Goal: Task Accomplishment & Management: Manage account settings

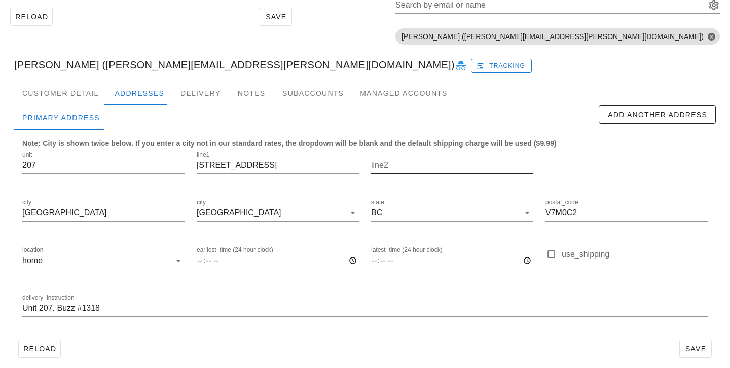
scroll to position [70, 0]
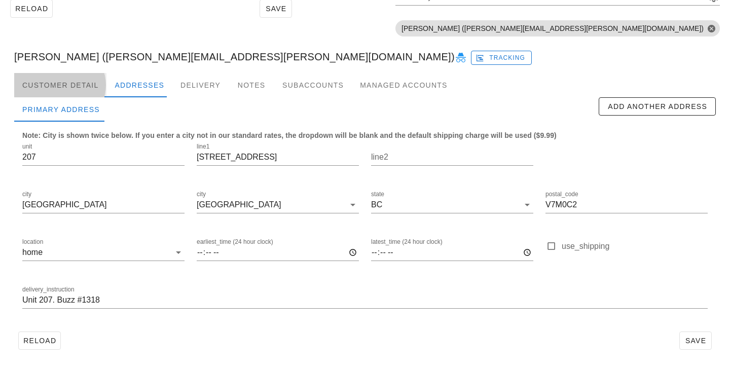
click at [99, 89] on div "Customer Detail" at bounding box center [60, 85] width 92 height 24
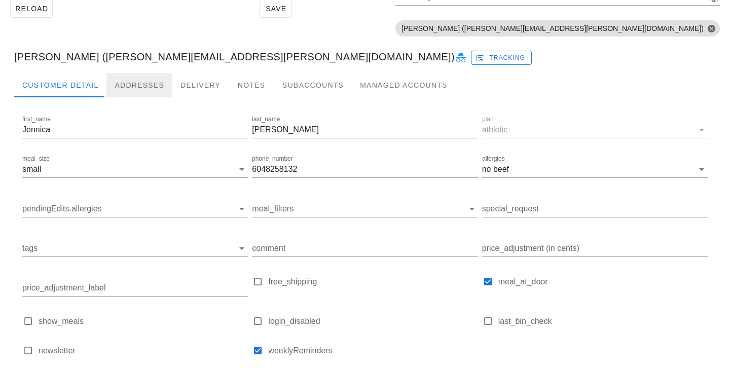
click at [140, 91] on div "Addresses" at bounding box center [140, 85] width 66 height 24
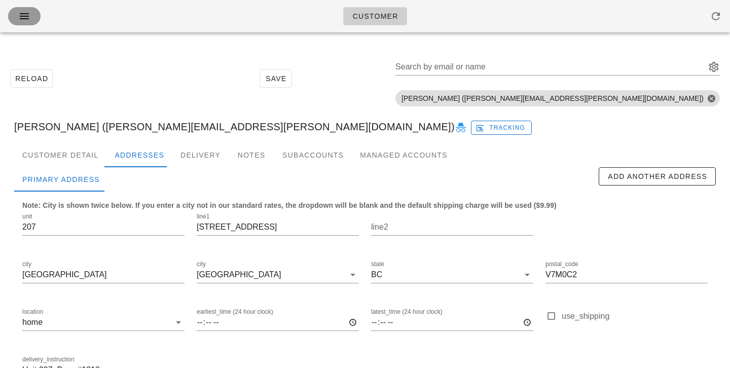
click at [35, 20] on button "button" at bounding box center [24, 16] width 32 height 18
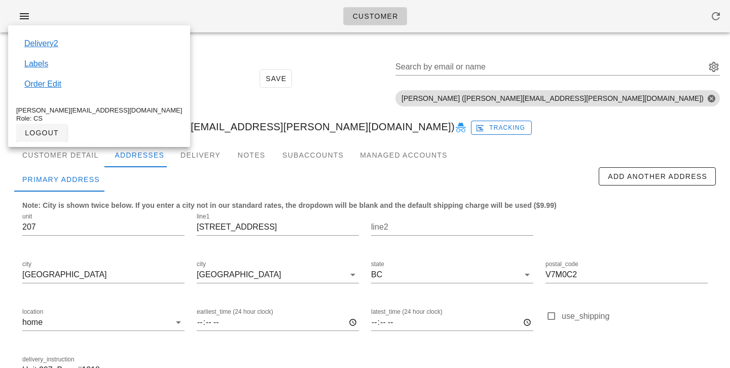
click at [177, 82] on div "Reload Save Search by email or name Include deleted accounts Include Shopify ac…" at bounding box center [365, 79] width 718 height 64
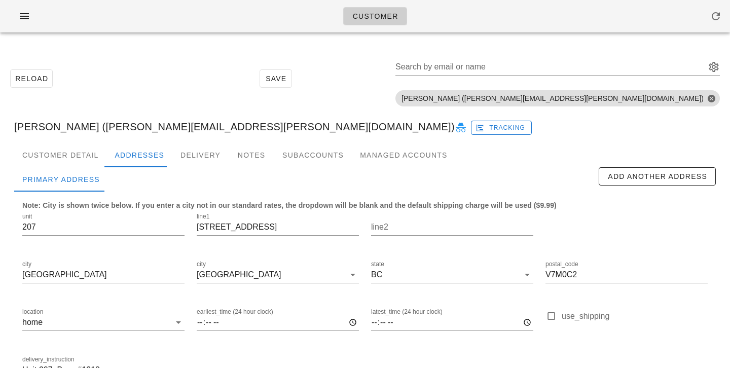
scroll to position [70, 0]
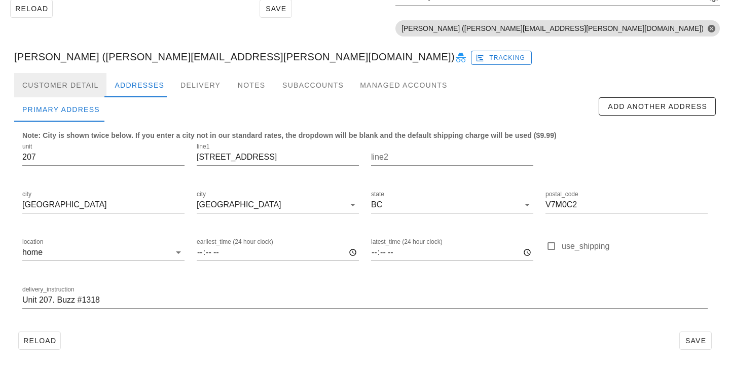
click at [92, 88] on div "Customer Detail" at bounding box center [60, 85] width 92 height 24
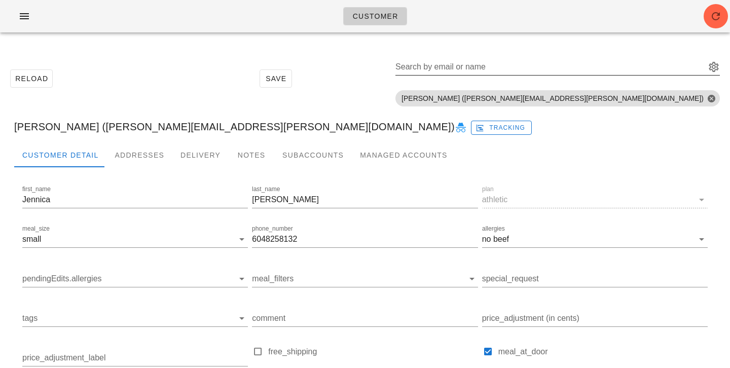
click at [672, 67] on input "Search by email or name" at bounding box center [550, 67] width 308 height 16
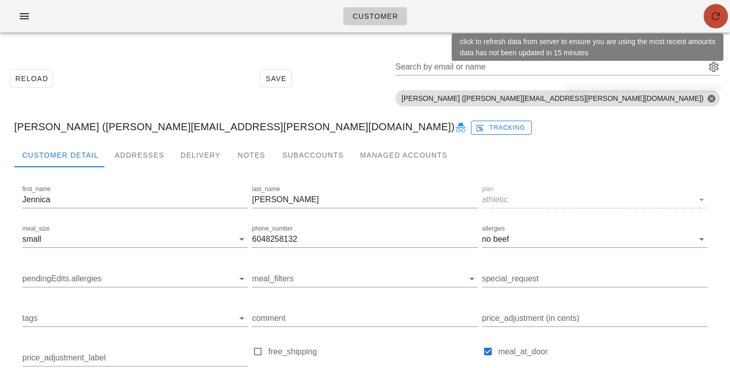
click at [723, 7] on button "button" at bounding box center [716, 16] width 24 height 24
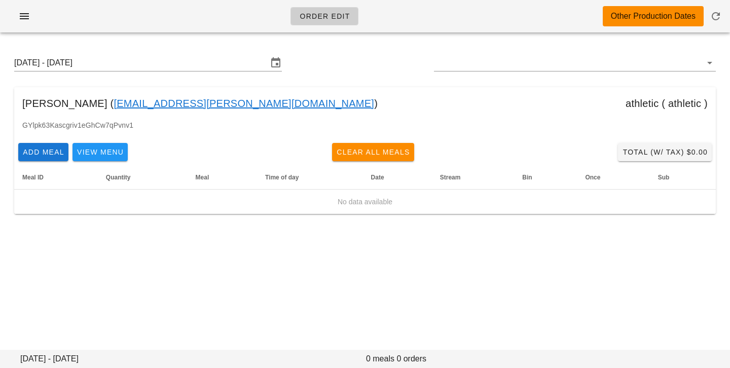
type input "[PERSON_NAME] ([PERSON_NAME][EMAIL_ADDRESS][PERSON_NAME][DOMAIN_NAME])"
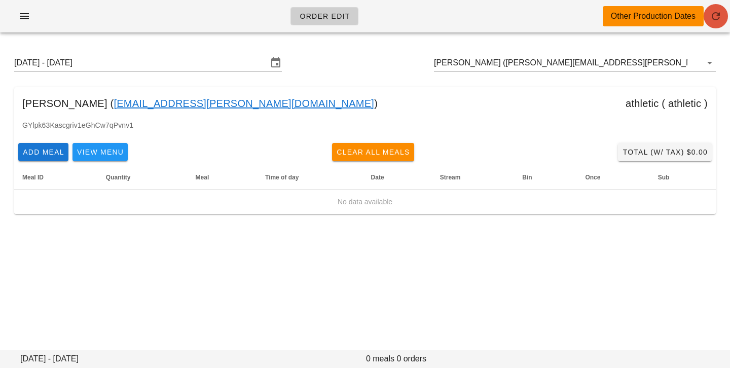
click at [718, 15] on icon "button" at bounding box center [716, 16] width 12 height 12
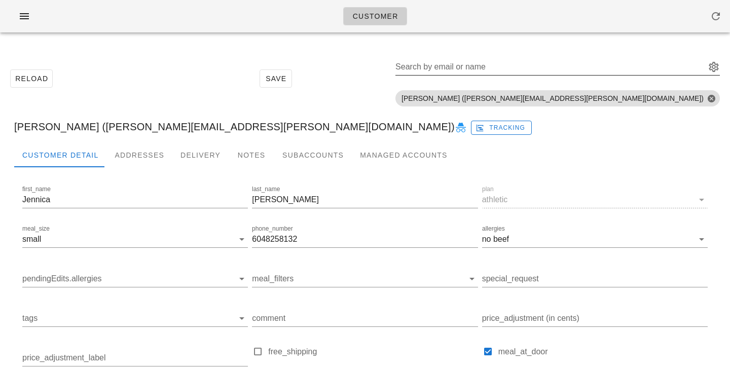
click at [573, 66] on input "Search by email or name" at bounding box center [550, 67] width 308 height 16
paste input "[EMAIL_ADDRESS][DOMAIN_NAME]"
click at [648, 64] on input "jngailc@gmail.com" at bounding box center [544, 67] width 296 height 16
drag, startPoint x: 591, startPoint y: 65, endPoint x: 646, endPoint y: 71, distance: 55.1
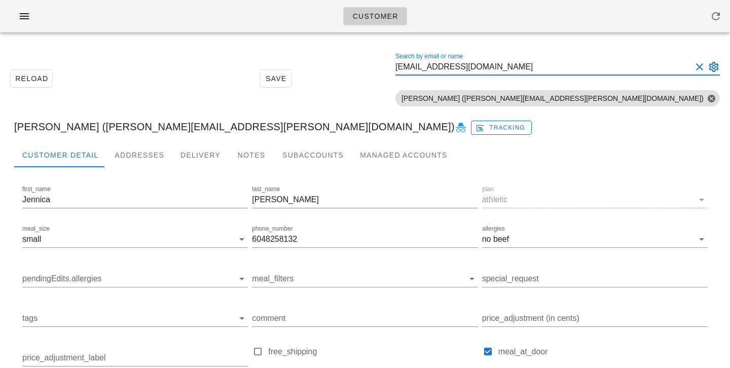
click at [646, 71] on input "jngailc@gmail.com" at bounding box center [544, 67] width 296 height 16
type input "j"
paste input "cliftj@gmail.com"
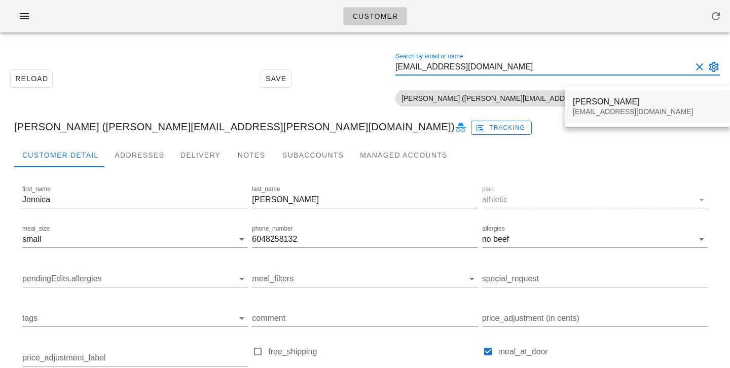
type input "cliftj@gmail.com"
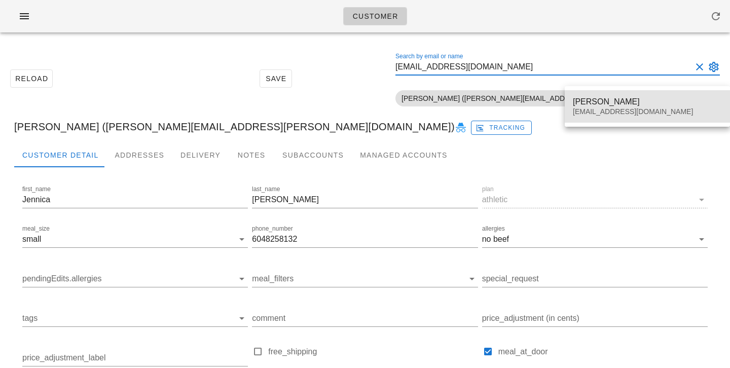
click at [600, 100] on div "James Clift" at bounding box center [647, 102] width 149 height 10
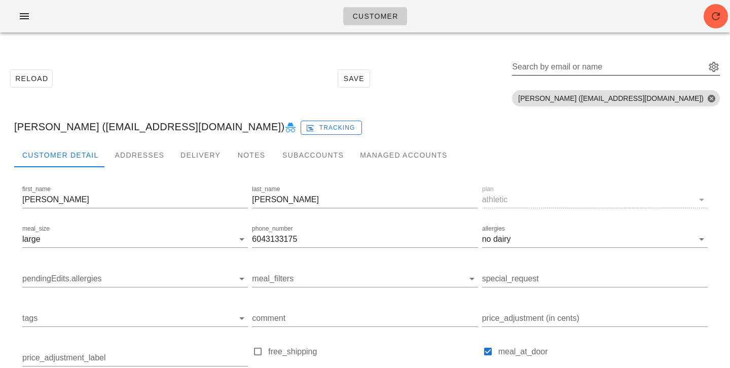
click at [676, 62] on div "Search by email or name" at bounding box center [608, 67] width 192 height 16
paste input "evalo.el@gmail.com"
type input "evalo.el@gmail.com"
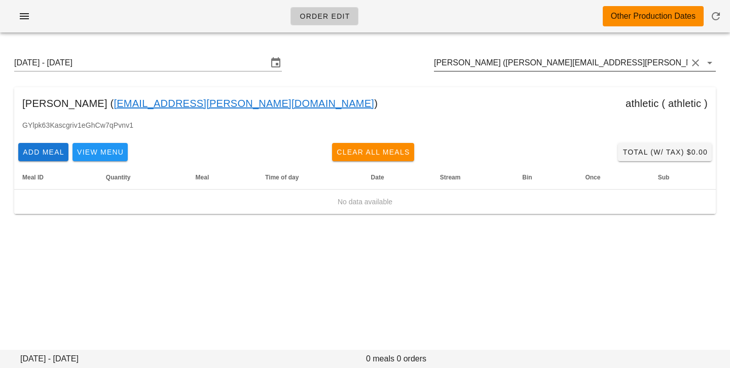
click at [615, 64] on input "[PERSON_NAME] ([PERSON_NAME][EMAIL_ADDRESS][PERSON_NAME][DOMAIN_NAME])" at bounding box center [561, 63] width 254 height 16
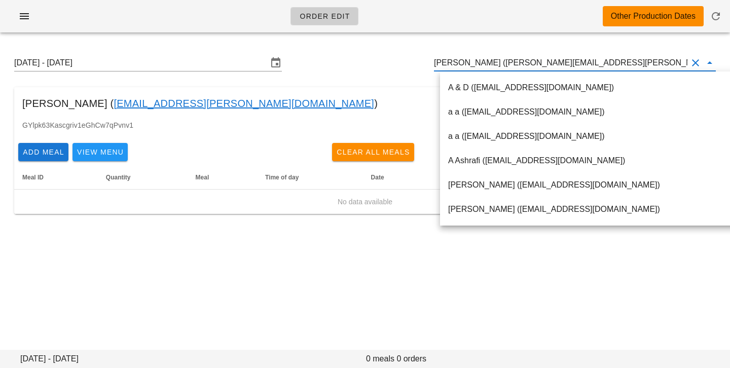
scroll to position [1, 0]
paste input "[EMAIL_ADDRESS][DOMAIN_NAME]"
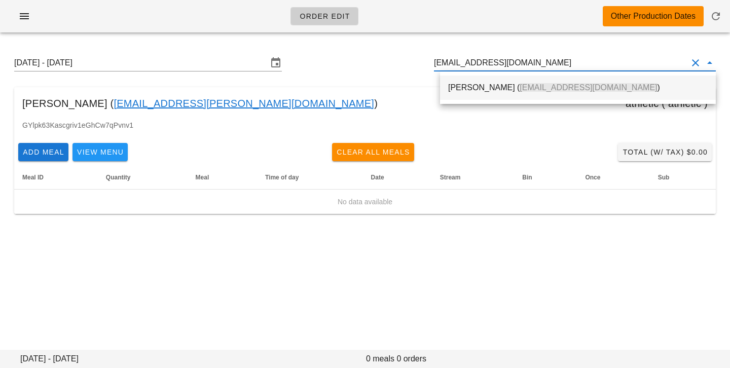
click at [573, 86] on div "[PERSON_NAME] ( [EMAIL_ADDRESS][DOMAIN_NAME] )" at bounding box center [578, 88] width 260 height 10
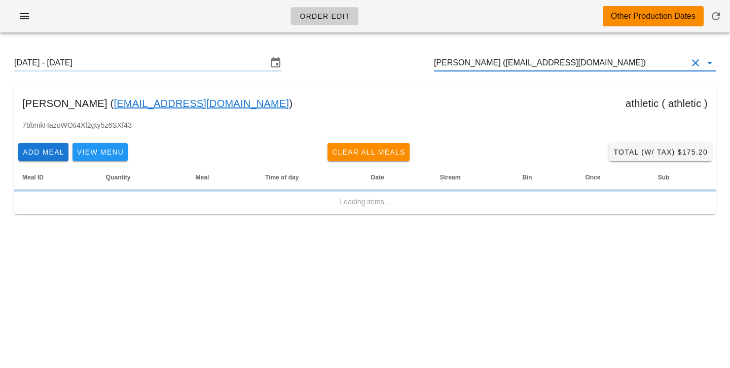
type input "James Clift (cliftj@gmail.com)"
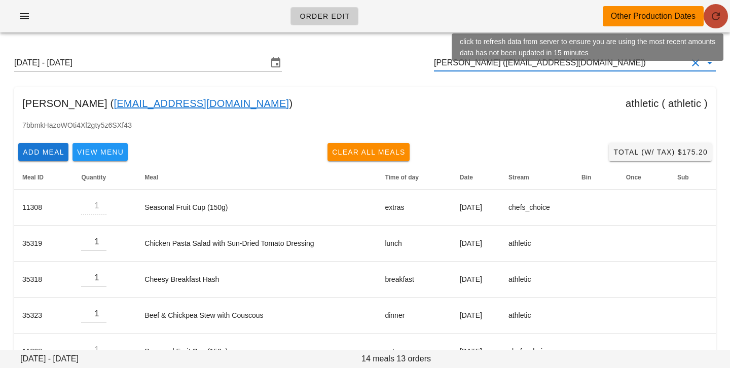
click at [707, 17] on span "button" at bounding box center [716, 16] width 24 height 12
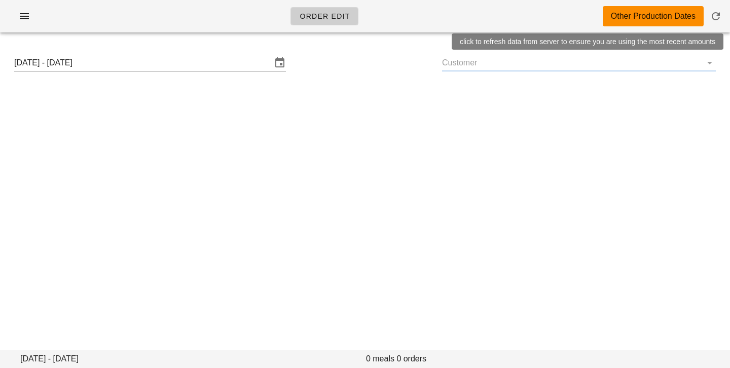
type input "[PERSON_NAME] ([EMAIL_ADDRESS][DOMAIN_NAME])"
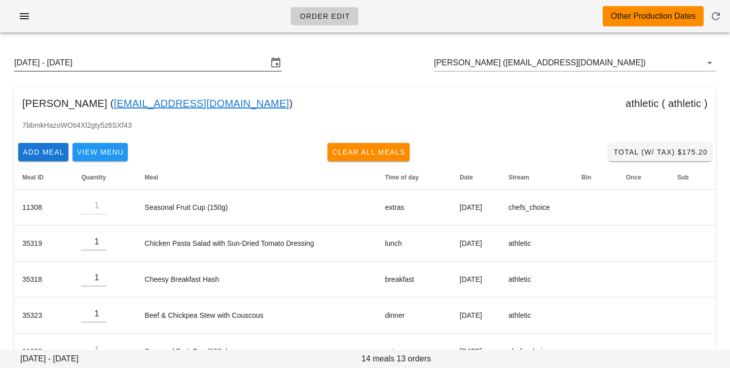
click at [119, 69] on input "Sunday August 31 - Saturday September 6" at bounding box center [141, 63] width 254 height 16
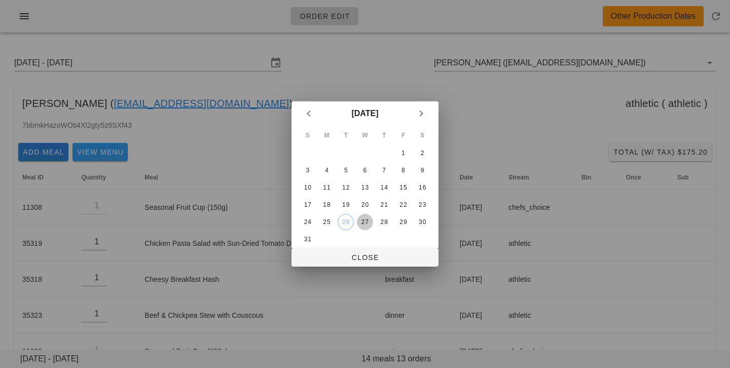
click at [366, 221] on div "27" at bounding box center [365, 222] width 16 height 7
click at [369, 252] on button "Close" at bounding box center [365, 258] width 147 height 18
type input "[DATE] - [DATE]"
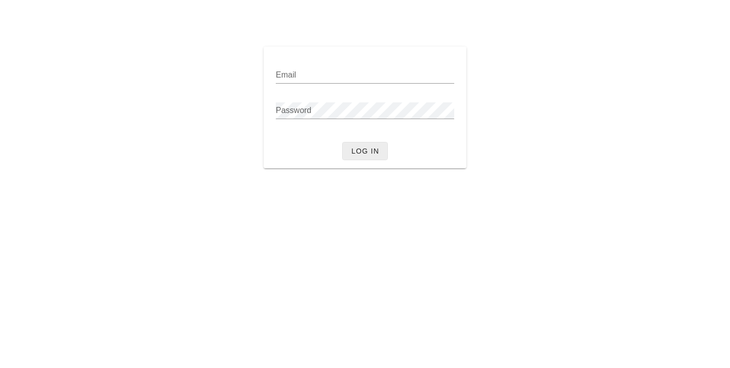
type input "[PERSON_NAME][EMAIL_ADDRESS][DOMAIN_NAME]"
click at [366, 155] on span "Log in" at bounding box center [365, 151] width 28 height 8
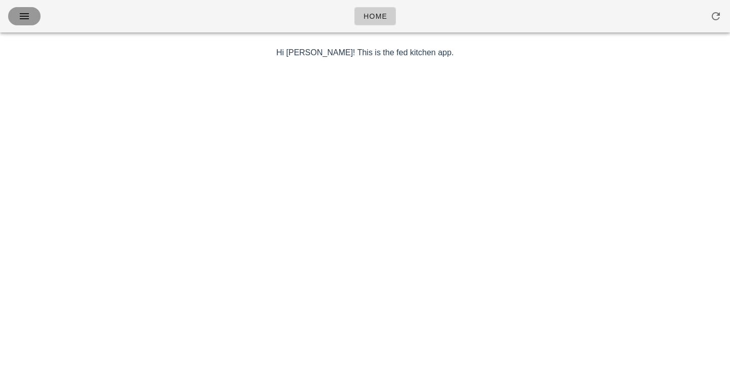
click at [26, 19] on icon "button" at bounding box center [24, 16] width 12 height 12
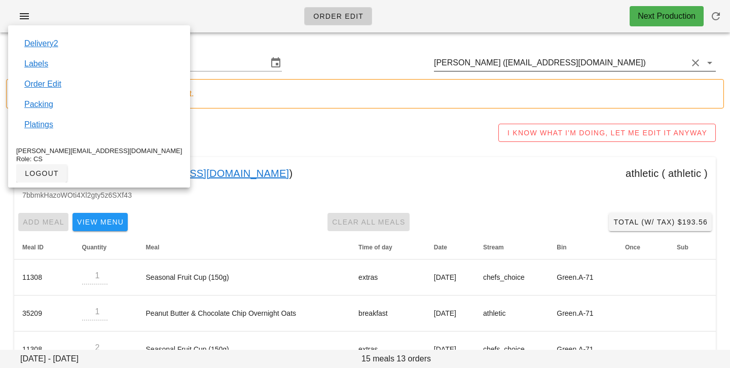
click at [561, 59] on input "[PERSON_NAME] ([EMAIL_ADDRESS][DOMAIN_NAME])" at bounding box center [561, 63] width 254 height 16
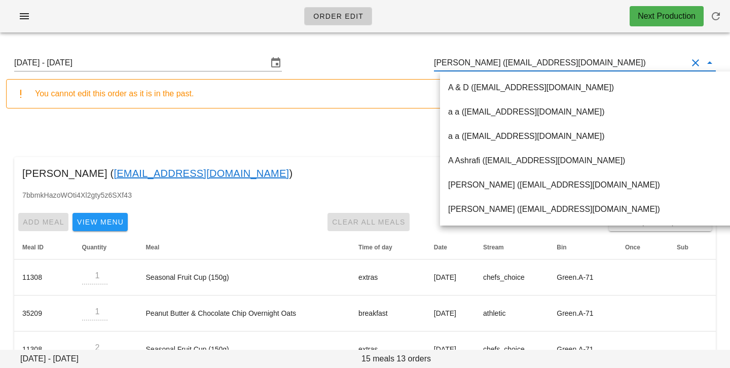
paste input "[EMAIL_ADDRESS][DOMAIN_NAME]"
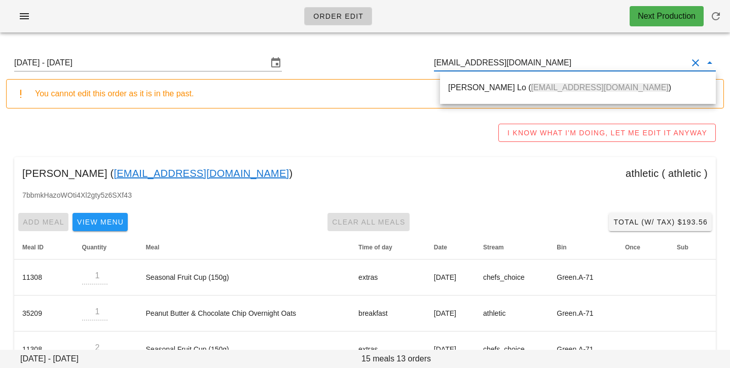
click at [531, 93] on div "[PERSON_NAME] Lo ( [EMAIL_ADDRESS][DOMAIN_NAME] )" at bounding box center [578, 88] width 260 height 22
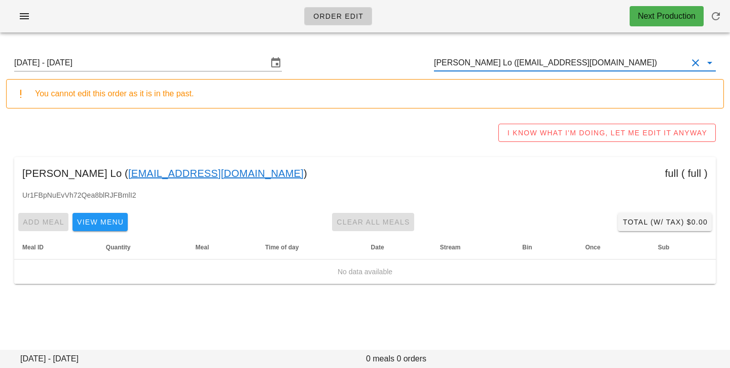
type input "[PERSON_NAME] Lo ([EMAIL_ADDRESS][DOMAIN_NAME])"
click at [170, 61] on input "[DATE] - [DATE]" at bounding box center [141, 63] width 254 height 16
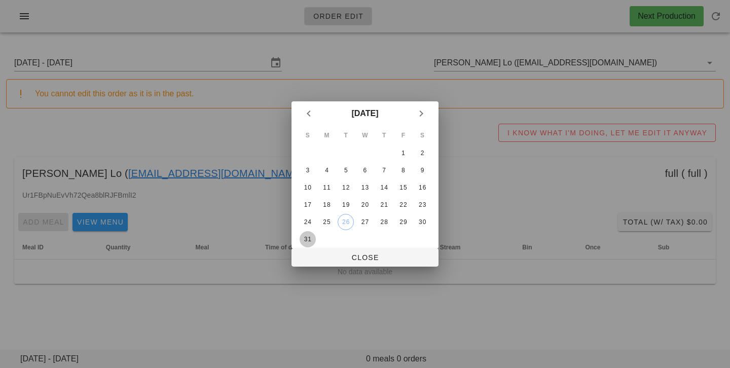
click at [309, 241] on div "31" at bounding box center [308, 239] width 16 height 7
click at [321, 262] on span "Close" at bounding box center [365, 258] width 131 height 8
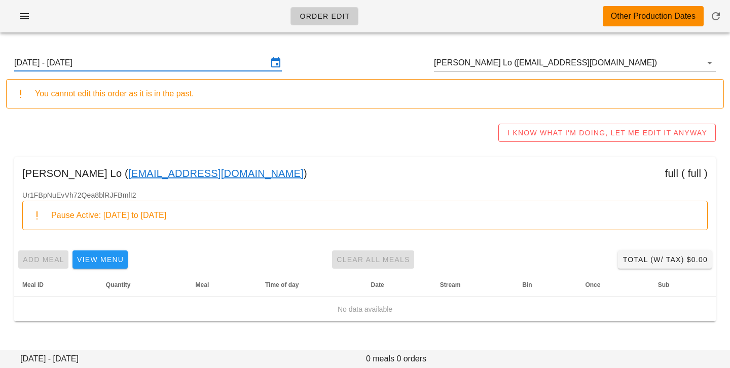
click at [172, 61] on input "Sunday August 31 - Saturday September 6" at bounding box center [141, 63] width 254 height 16
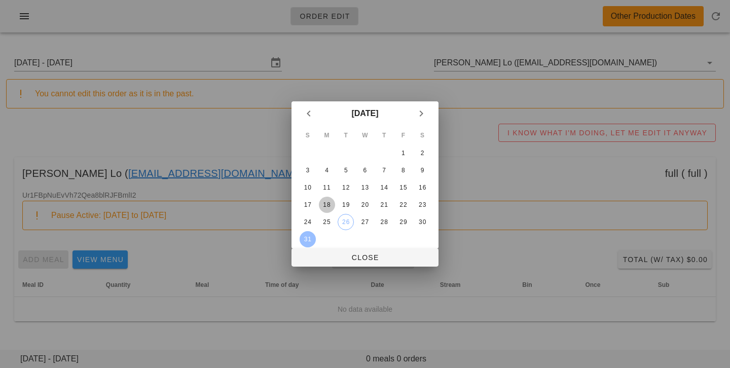
click at [334, 206] on div "18" at bounding box center [327, 204] width 16 height 7
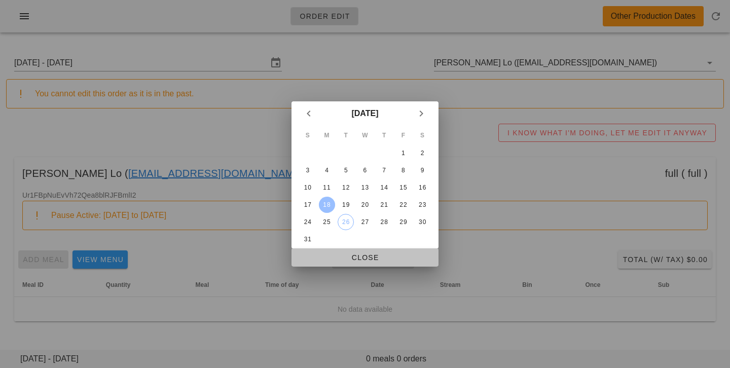
click at [333, 262] on span "Close" at bounding box center [365, 258] width 131 height 8
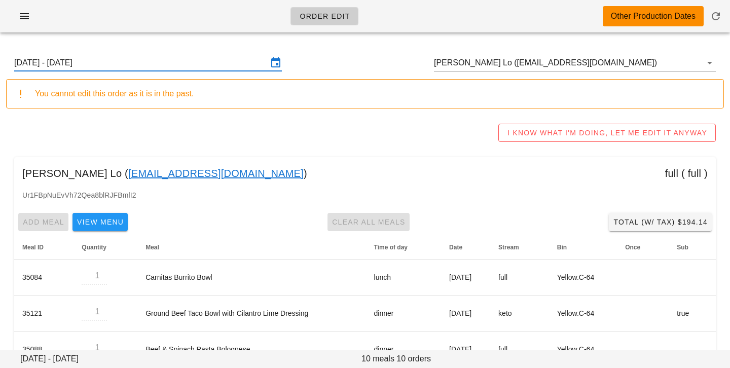
click at [200, 63] on input "Sunday August 17 - Saturday August 23" at bounding box center [141, 63] width 254 height 16
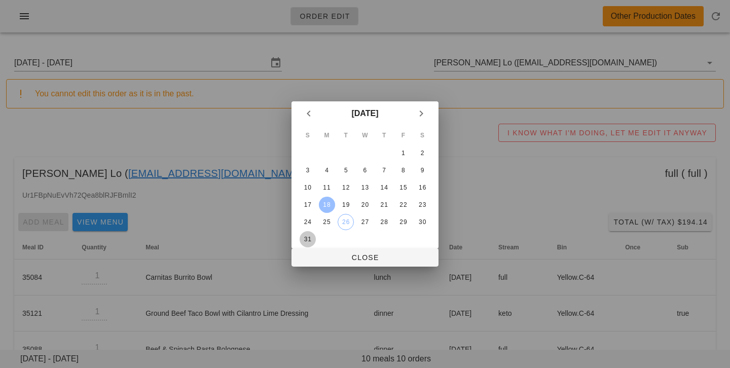
click at [310, 236] on div "31" at bounding box center [308, 239] width 16 height 7
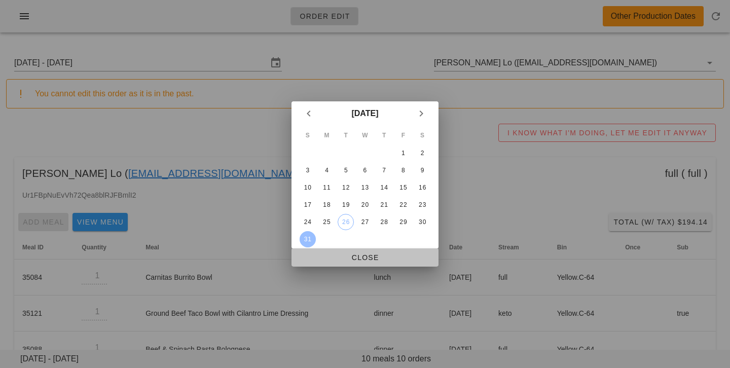
click at [319, 259] on span "Close" at bounding box center [365, 258] width 131 height 8
type input "[DATE] - [DATE]"
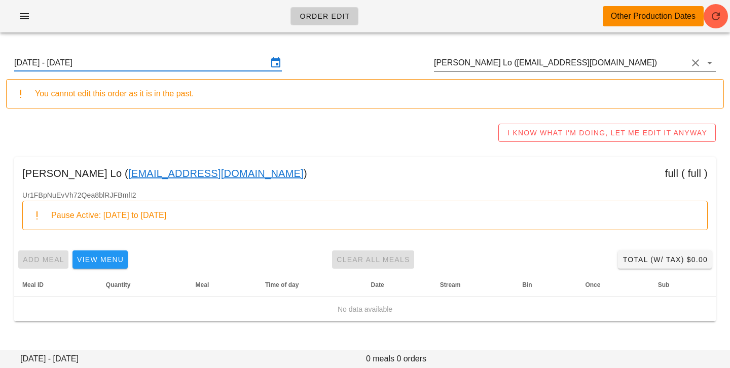
click at [593, 59] on input "Yee Tung Lo (evalo.el@gmail.com)" at bounding box center [561, 63] width 254 height 16
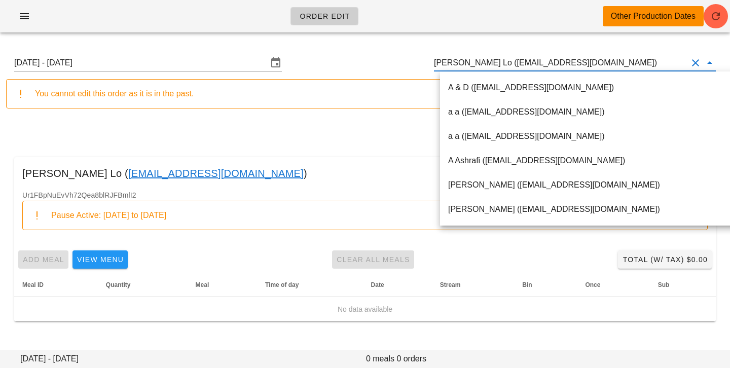
paste input "[EMAIL_ADDRESS][DOMAIN_NAME]"
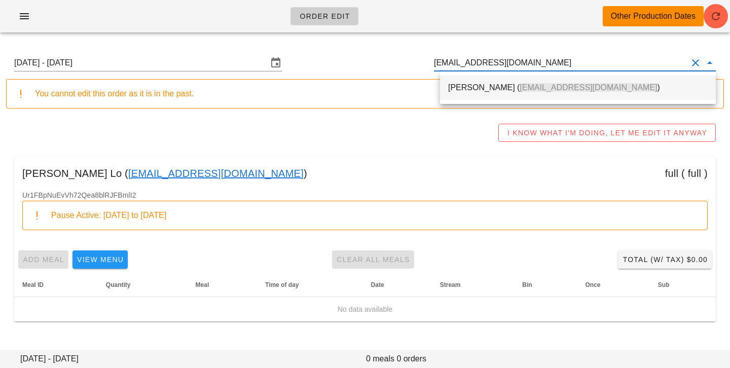
click at [576, 81] on div "Lisa Craveiro ( lisacraveiro@gmail.com )" at bounding box center [578, 88] width 260 height 22
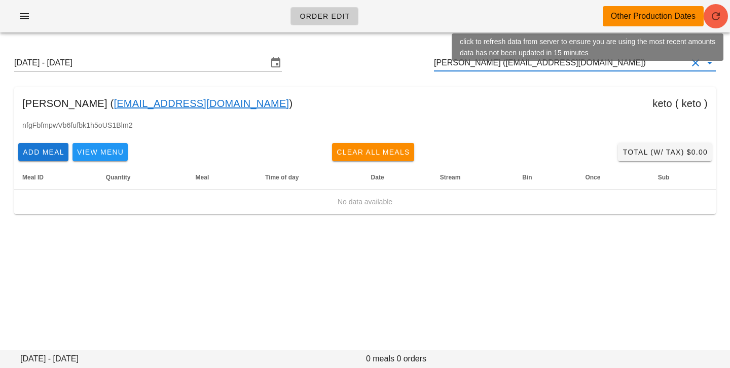
type input "[PERSON_NAME] ([EMAIL_ADDRESS][DOMAIN_NAME])"
click at [727, 19] on span "button" at bounding box center [716, 16] width 24 height 12
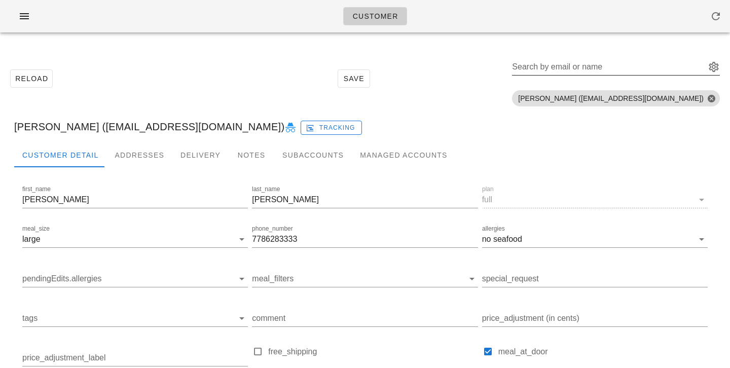
click at [610, 69] on input "Search by email or name" at bounding box center [608, 67] width 192 height 16
paste input "[EMAIL_ADDRESS][DOMAIN_NAME]"
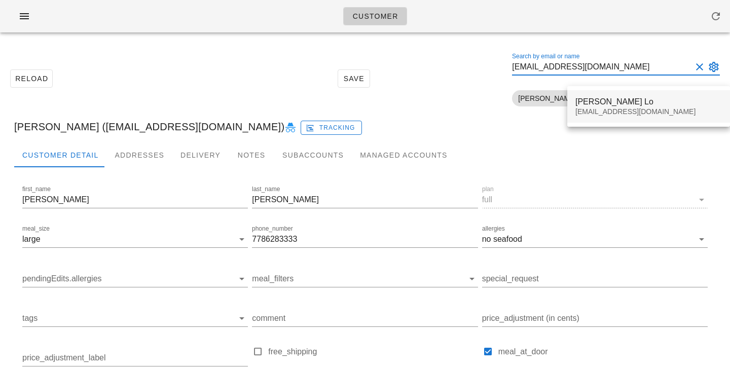
type input "[EMAIL_ADDRESS][DOMAIN_NAME]"
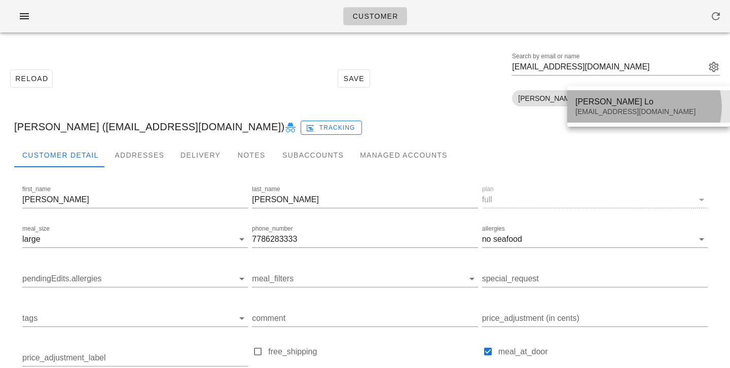
click at [607, 104] on div "[PERSON_NAME] Lo" at bounding box center [649, 102] width 147 height 10
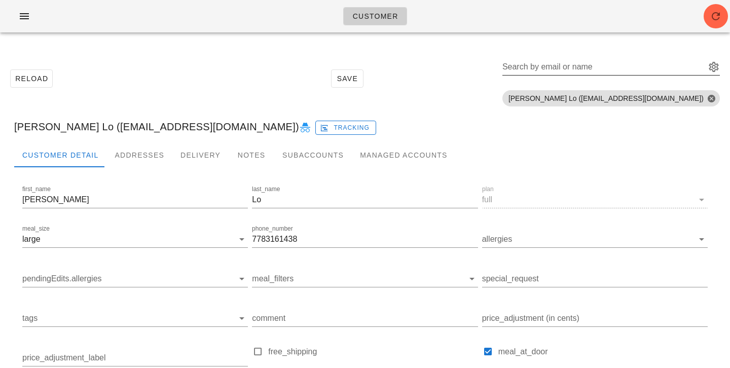
click at [608, 65] on div "Search by email or name" at bounding box center [603, 67] width 201 height 16
paste input "lisacraveiro@gmail.com"
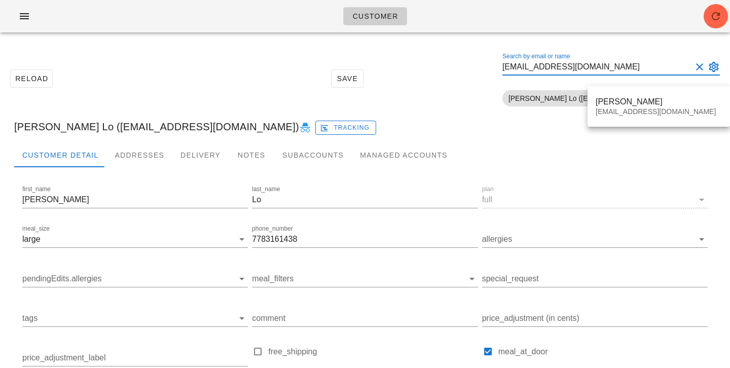
type input "lisacraveiro@gmail.com"
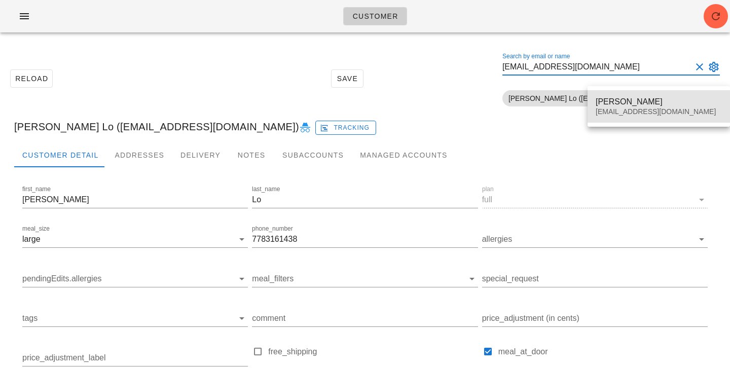
click at [602, 111] on div "lisacraveiro@gmail.com" at bounding box center [659, 112] width 126 height 9
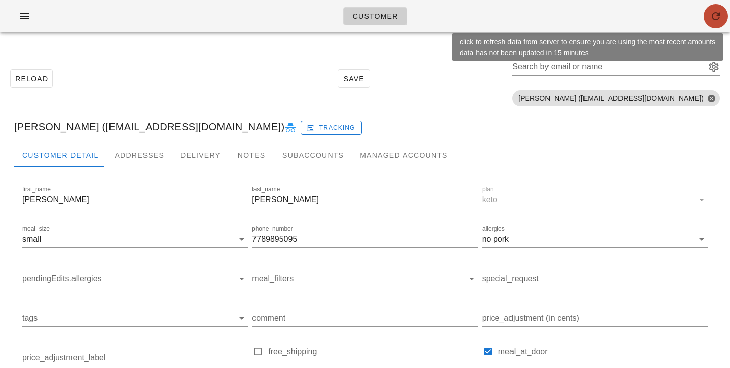
click at [717, 17] on icon "button" at bounding box center [716, 16] width 12 height 12
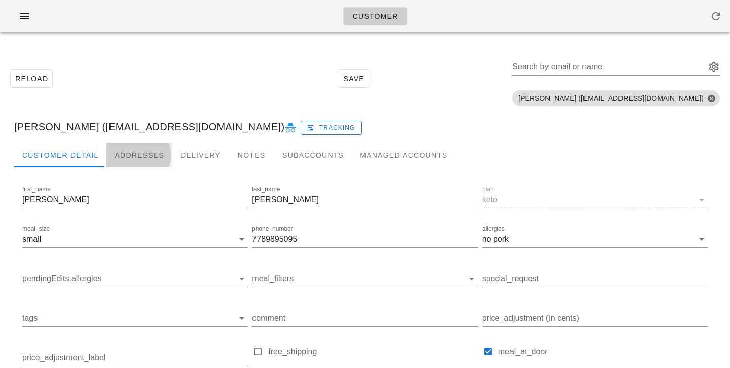
click at [139, 154] on div "Addresses" at bounding box center [140, 155] width 66 height 24
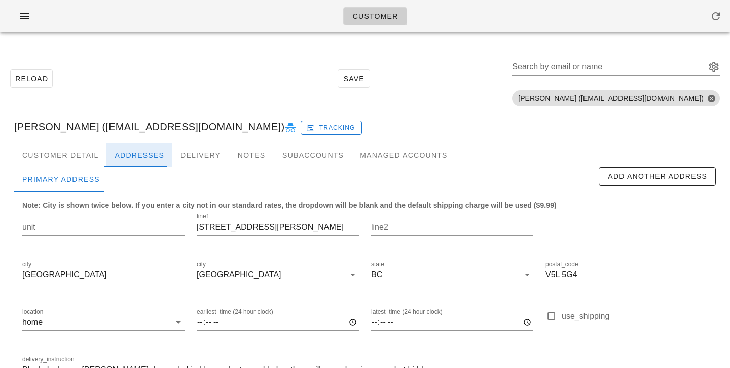
scroll to position [70, 0]
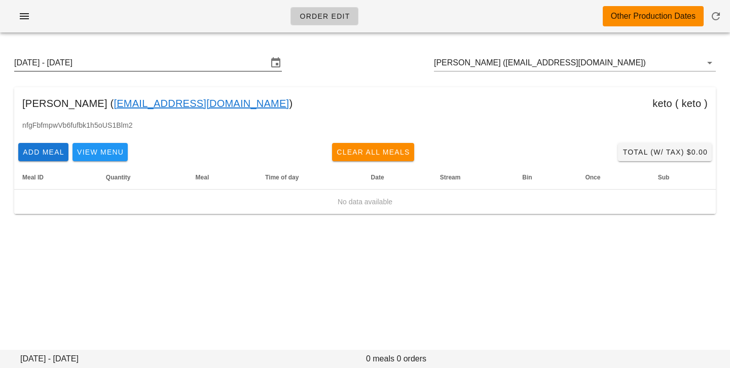
scroll to position [1, 0]
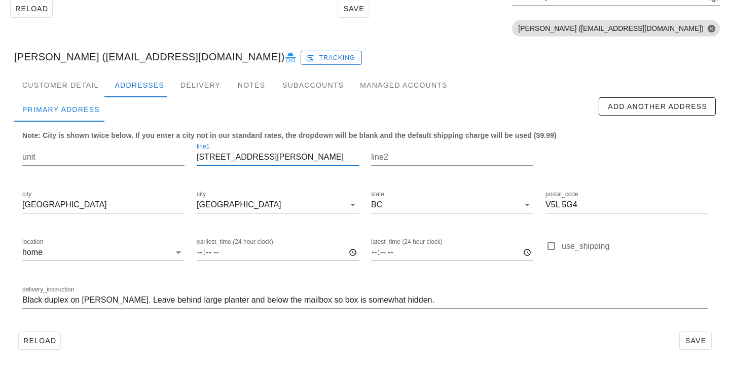
scroll to position [1, 0]
drag, startPoint x: 276, startPoint y: 161, endPoint x: 189, endPoint y: 159, distance: 87.8
click at [189, 159] on div "unit line1 2307 Charles St. line2 city Vancouver city Vancouver state BC postal…" at bounding box center [365, 230] width 698 height 191
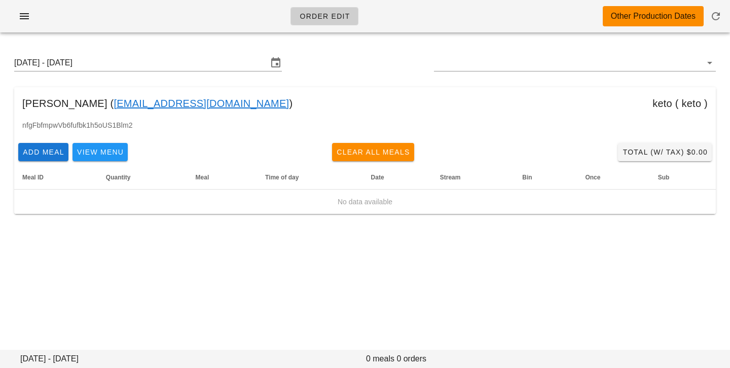
type input "[PERSON_NAME] ([EMAIL_ADDRESS][DOMAIN_NAME])"
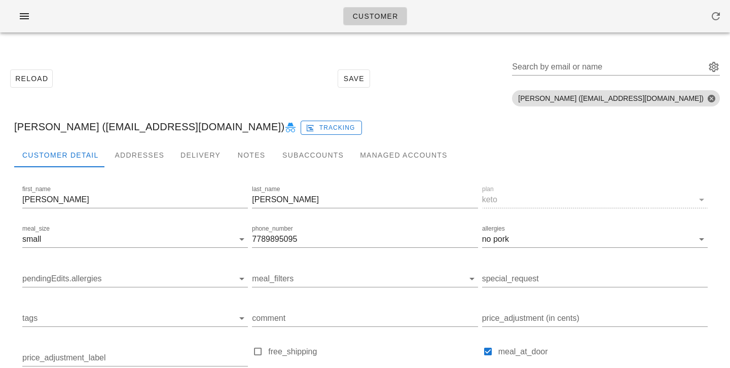
click at [28, 25] on div "Customer" at bounding box center [365, 16] width 730 height 32
click at [26, 17] on icon "button" at bounding box center [24, 16] width 12 height 12
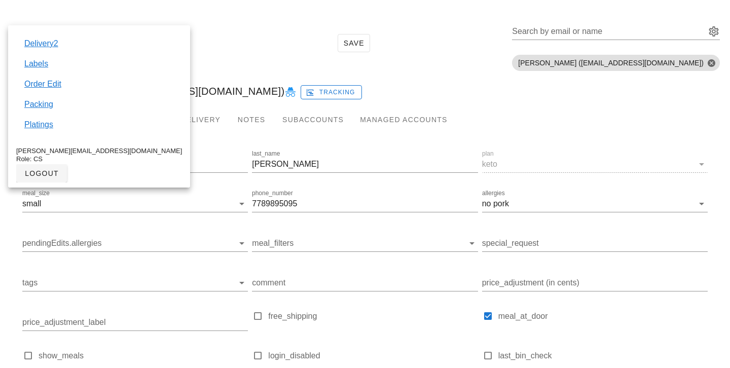
scroll to position [56, 0]
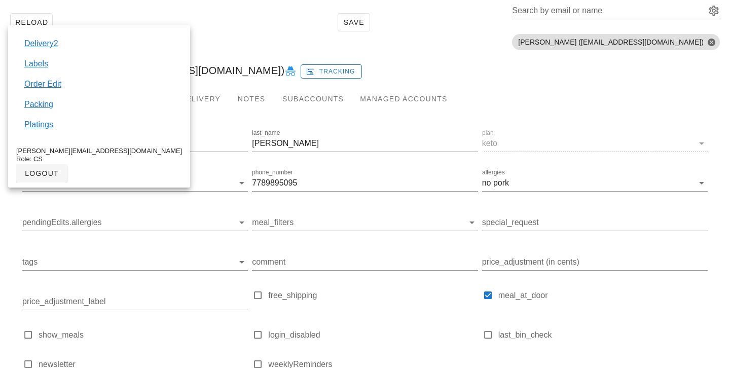
click at [205, 24] on div "Reload Save Search by email or name Include deleted accounts Include Shopify ac…" at bounding box center [365, 22] width 718 height 64
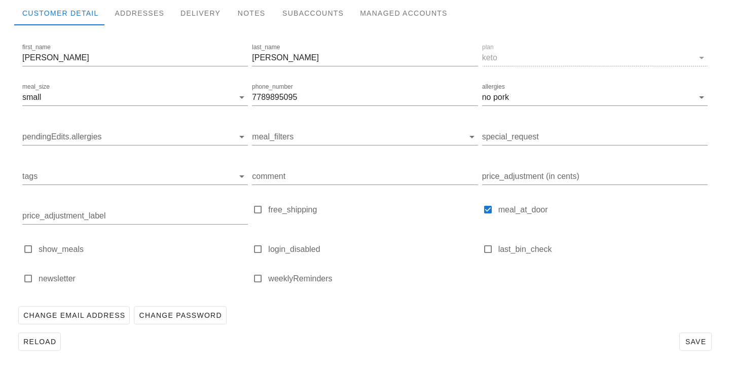
scroll to position [143, 0]
click at [142, 24] on div "Addresses" at bounding box center [140, 12] width 66 height 24
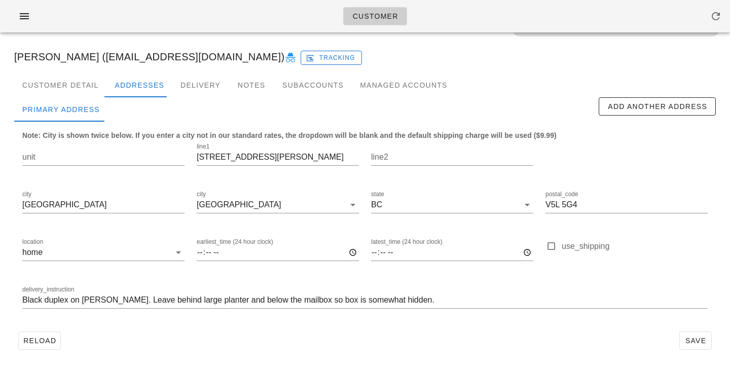
scroll to position [70, 0]
click at [78, 91] on div "Customer Detail" at bounding box center [60, 85] width 92 height 24
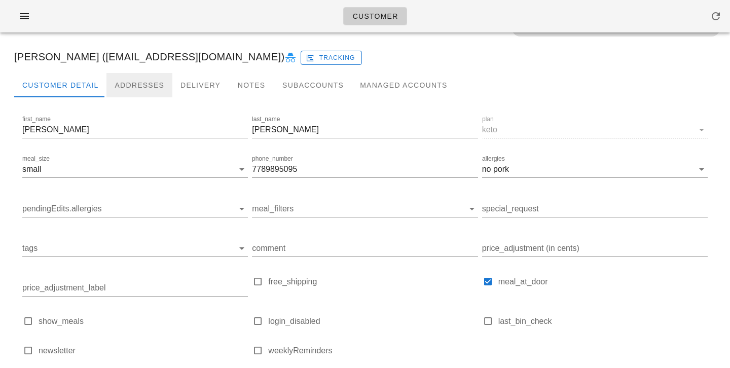
click at [128, 84] on div "Addresses" at bounding box center [140, 85] width 66 height 24
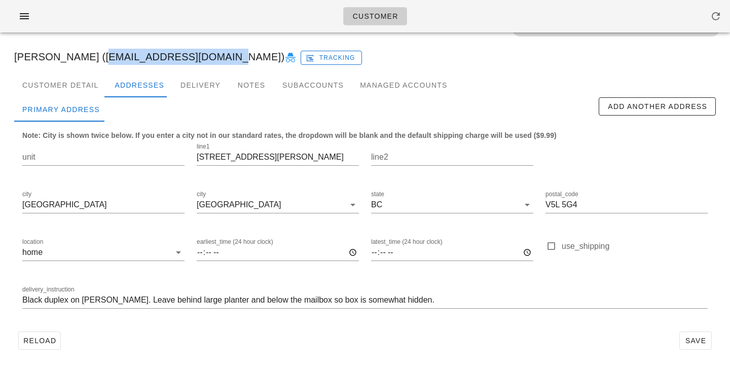
drag, startPoint x: 81, startPoint y: 59, endPoint x: 188, endPoint y: 53, distance: 106.7
click at [188, 53] on div "Lisa Craveiro (lisacraveiro@gmail.com) Tracking" at bounding box center [365, 57] width 718 height 32
copy div "[EMAIL_ADDRESS][DOMAIN_NAME]"
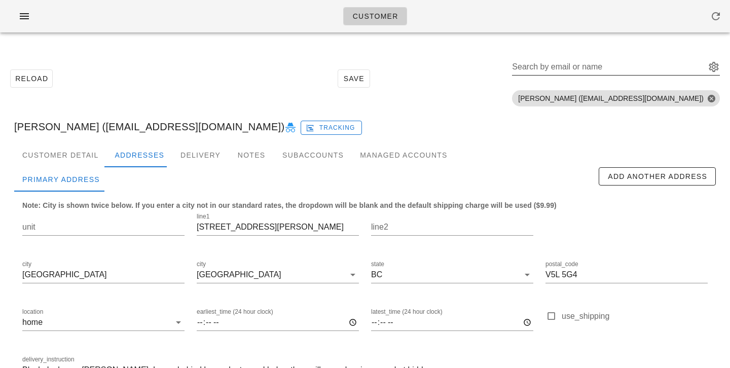
click at [644, 67] on input "Search by email or name" at bounding box center [608, 67] width 192 height 16
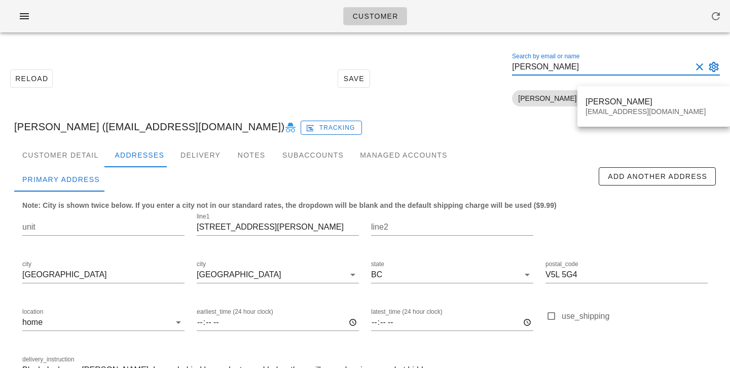
type input "[PERSON_NAME]"
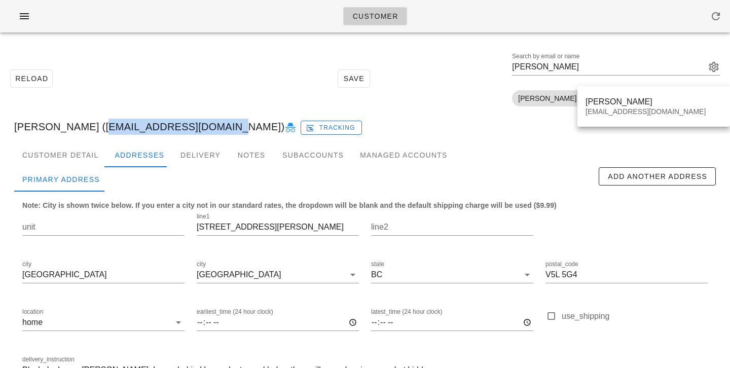
drag, startPoint x: 81, startPoint y: 129, endPoint x: 188, endPoint y: 125, distance: 106.6
click at [188, 125] on div "Lisa Craveiro (lisacraveiro@gmail.com) Tracking" at bounding box center [365, 127] width 718 height 32
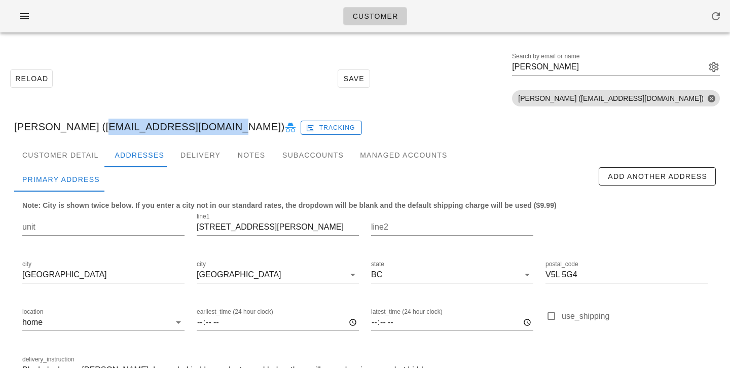
copy div "[EMAIL_ADDRESS][DOMAIN_NAME]"
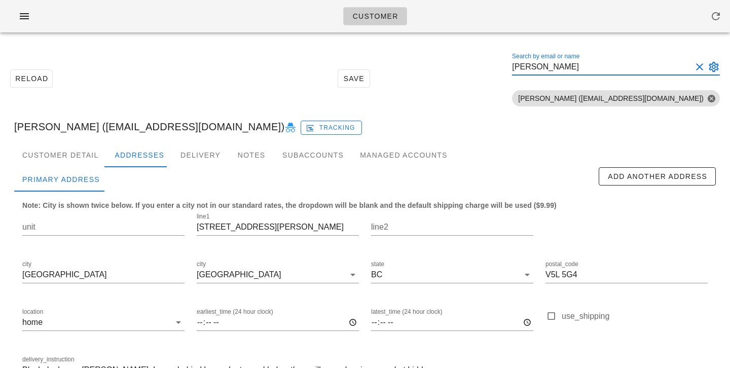
click at [615, 72] on input "[PERSON_NAME]" at bounding box center [602, 67] width 180 height 16
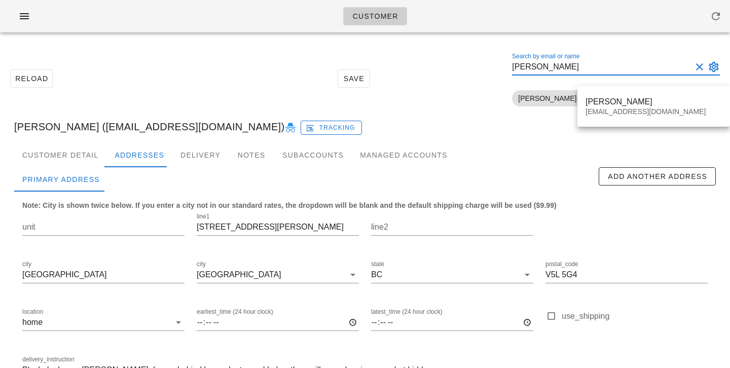
click at [702, 66] on button "Clear Search by email or name" at bounding box center [700, 67] width 12 height 12
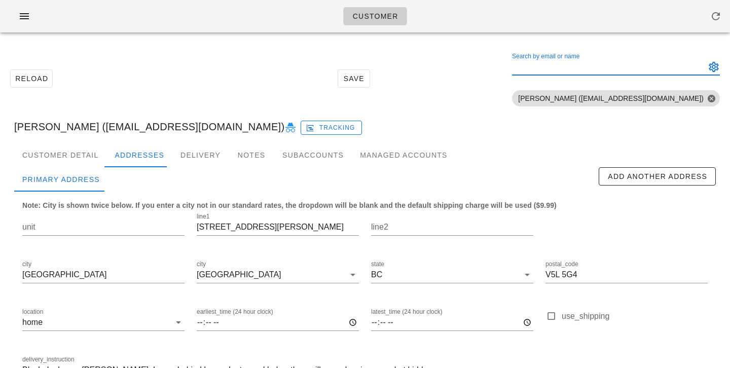
paste input "lisacraveiro@gmail.com"
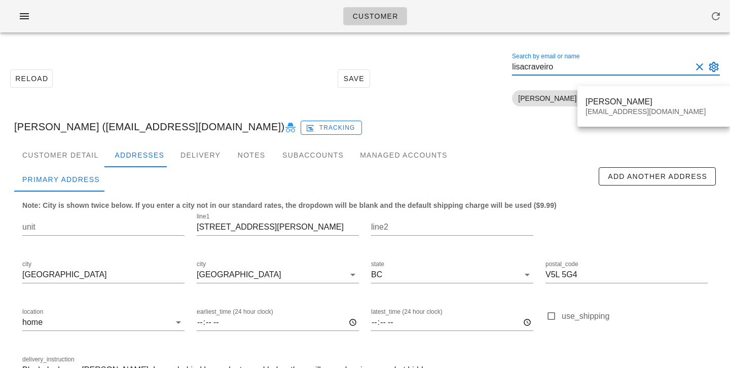
drag, startPoint x: 630, startPoint y: 65, endPoint x: 549, endPoint y: 63, distance: 81.2
click at [550, 63] on div "Reload Save Search by email or name lisacraveiro Include deleted accounts Inclu…" at bounding box center [365, 79] width 718 height 64
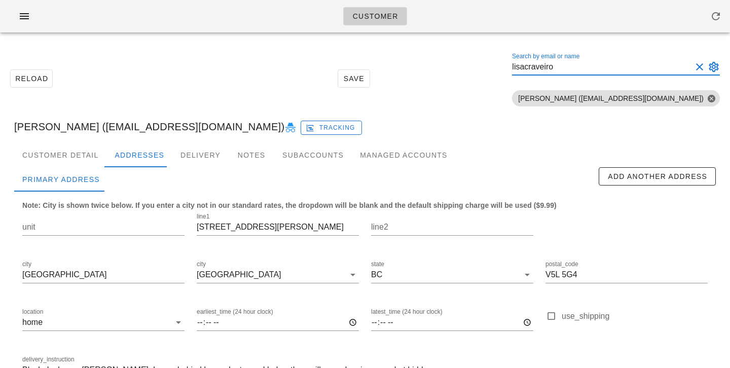
paste input "Lisa C"
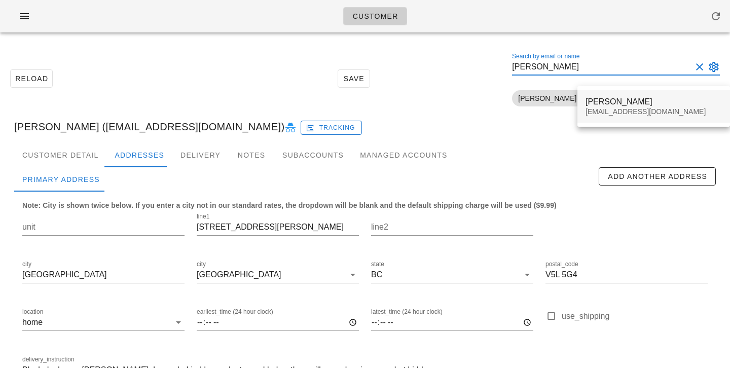
type input "Lisa Craveiro"
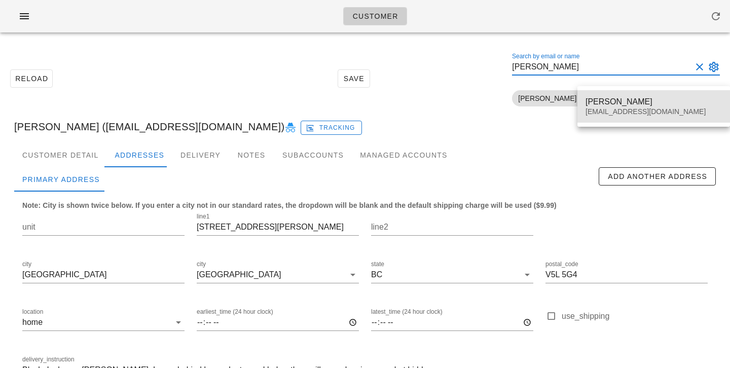
click at [596, 103] on div "Lisa Craveiro" at bounding box center [654, 102] width 136 height 10
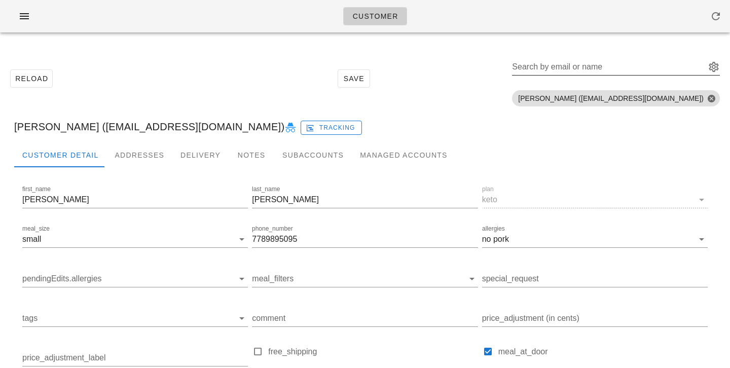
click at [622, 69] on input "Search by email or name" at bounding box center [608, 67] width 192 height 16
paste input "00_DELETED_2024-06-24_lisacraveiro___gmail.com"
type input "00_DELETED_2024-06-24_lisacraveiro___gmail.com"
click at [701, 66] on button "Clear Search by email or name" at bounding box center [700, 67] width 12 height 12
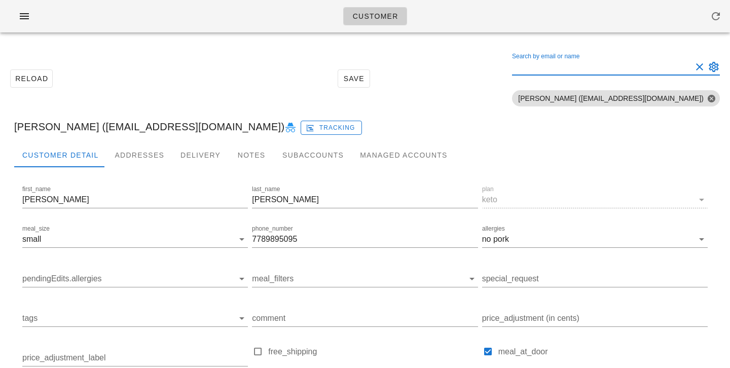
scroll to position [0, 0]
paste input "martens.rosanna@gmail.com"
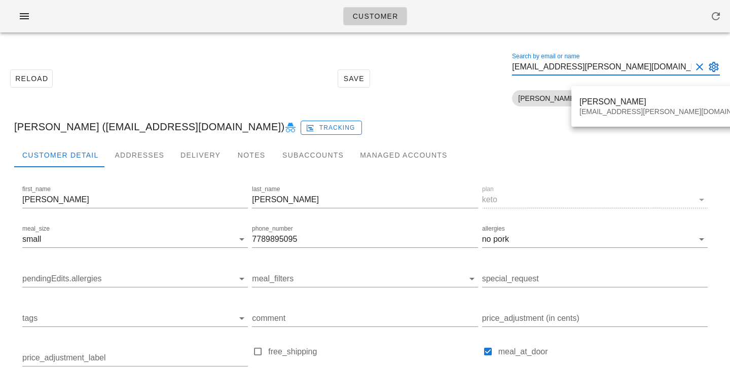
type input "martens.rosanna@gmail.com"
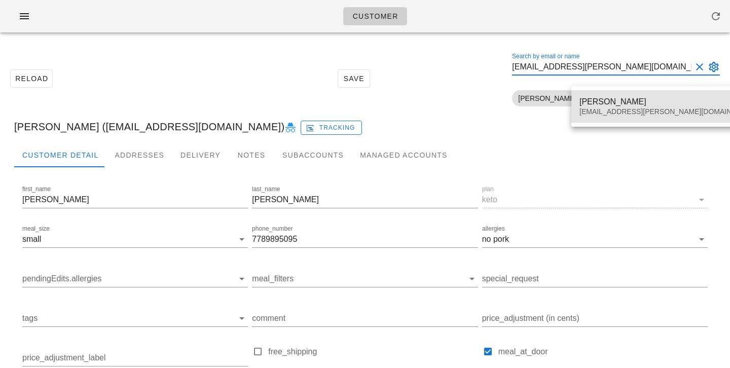
click at [616, 102] on div "Rosanna Martens" at bounding box center [669, 102] width 179 height 10
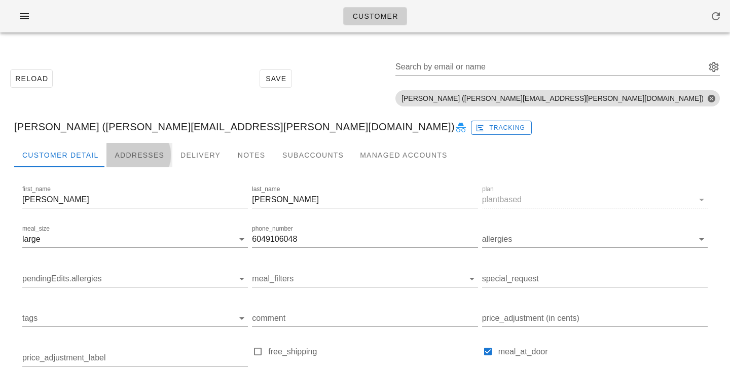
click at [152, 157] on div "Addresses" at bounding box center [140, 155] width 66 height 24
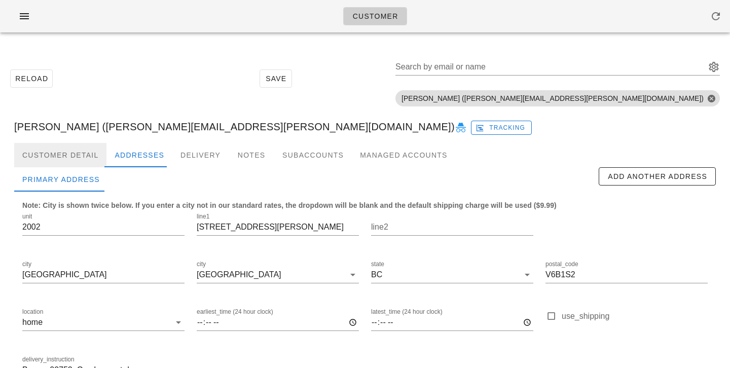
click at [80, 152] on div "Customer Detail" at bounding box center [60, 155] width 92 height 24
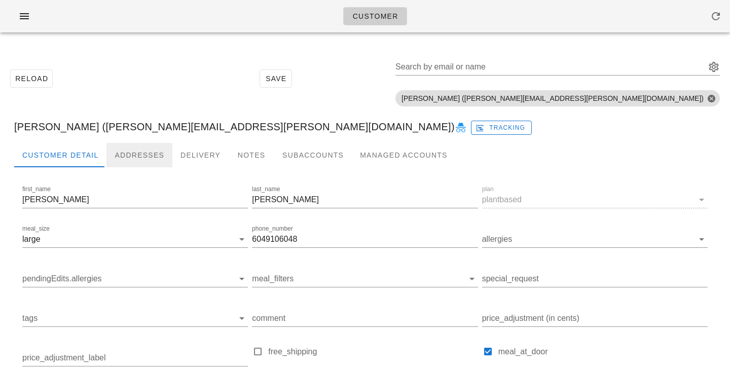
click at [124, 157] on div "Addresses" at bounding box center [140, 155] width 66 height 24
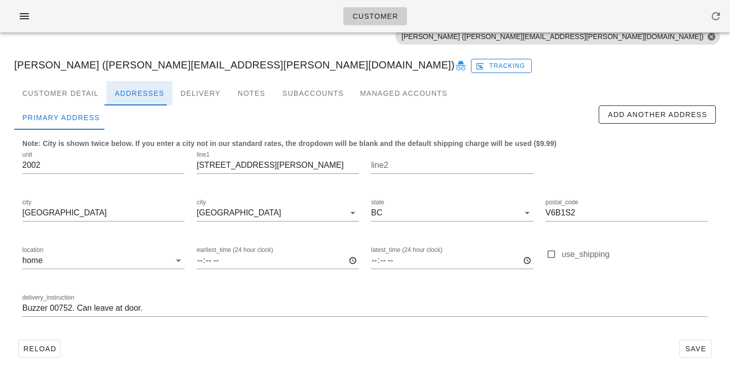
scroll to position [70, 0]
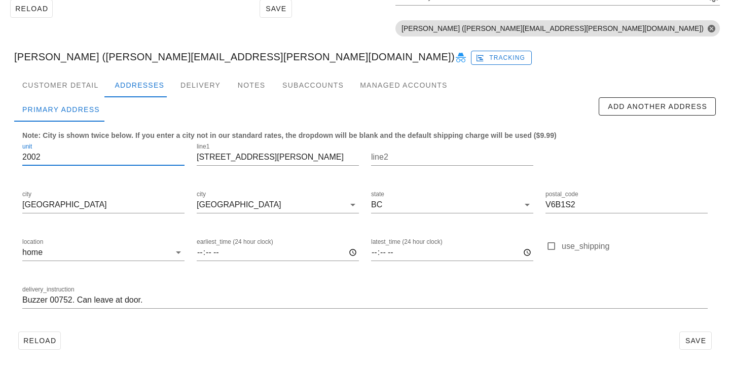
drag, startPoint x: 44, startPoint y: 159, endPoint x: 0, endPoint y: 153, distance: 44.0
click at [0, 153] on div "Reload Save Search by email or name Include deleted accounts Include Shopify ac…" at bounding box center [365, 170] width 730 height 398
click at [23, 302] on input "Buzzer 00752. Can leave at door." at bounding box center [365, 300] width 686 height 16
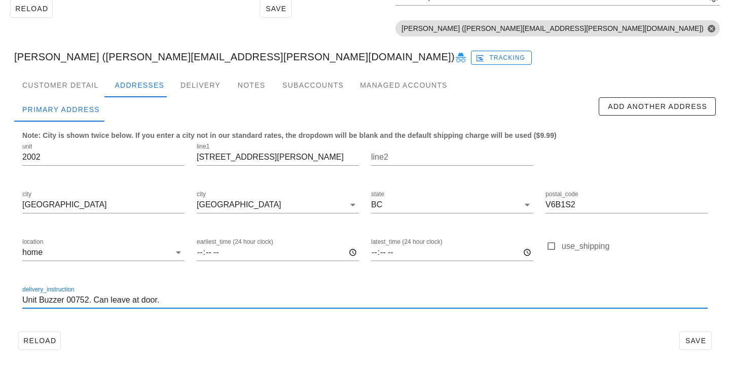
paste input "2002"
type input "Unit 2002. Buzzer 00752. Can leave at door."
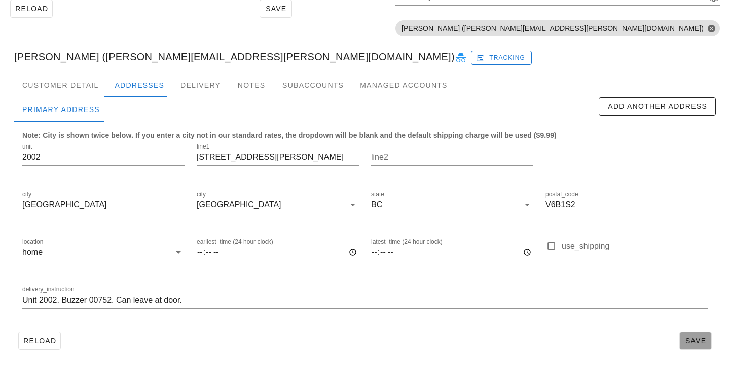
click at [700, 341] on span "Save" at bounding box center [695, 341] width 23 height 8
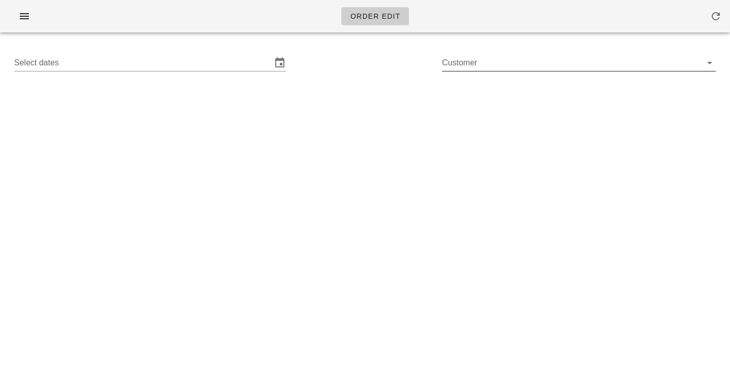
click at [484, 64] on input "Customer" at bounding box center [571, 63] width 258 height 16
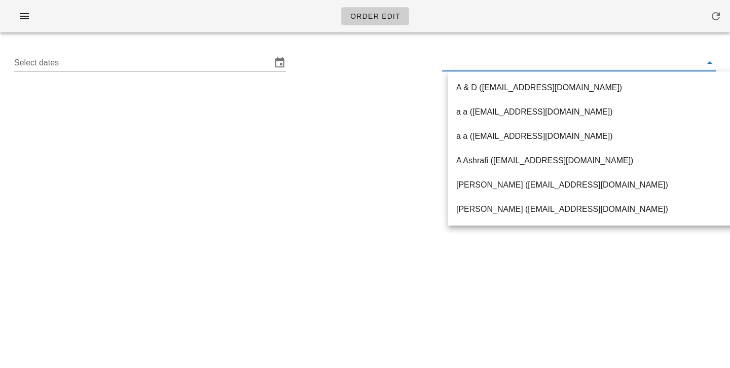
paste input "In the event that you would like your driver to ring your doorbell on arrival, …"
type input "In the event that you would like your driver to ring your doorbell on arrival, …"
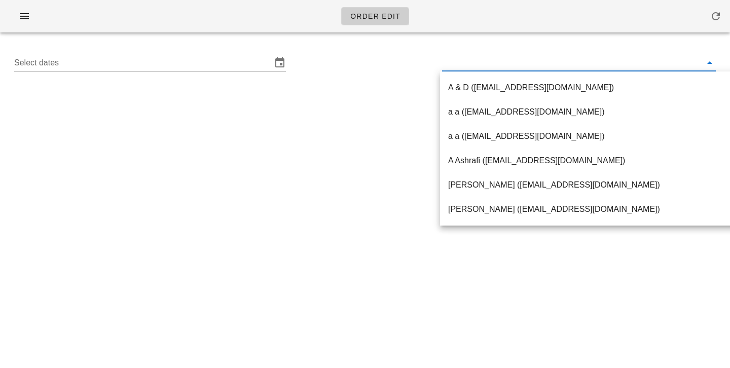
paste input "lisacraveiro@gmail.com"
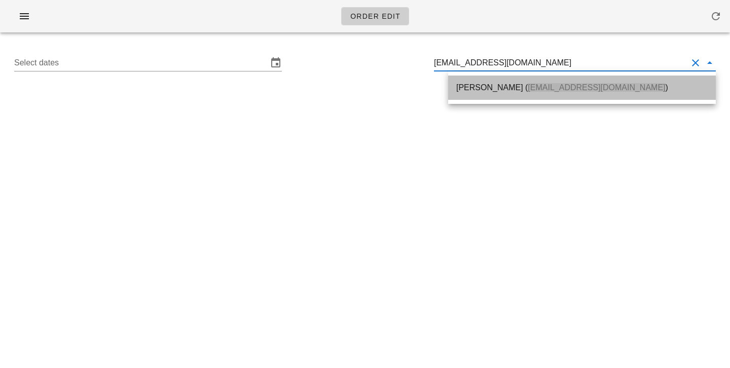
click at [475, 87] on div "Lisa Craveiro ( lisacraveiro@gmail.com )" at bounding box center [582, 88] width 252 height 10
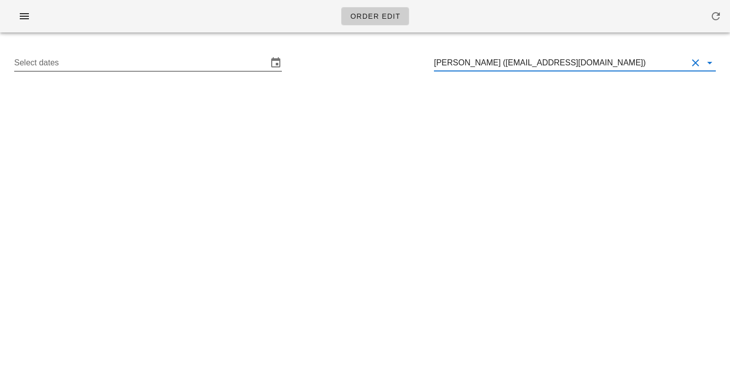
type input "Lisa Craveiro (lisacraveiro@gmail.com)"
click at [226, 59] on input "Select dates" at bounding box center [141, 63] width 254 height 16
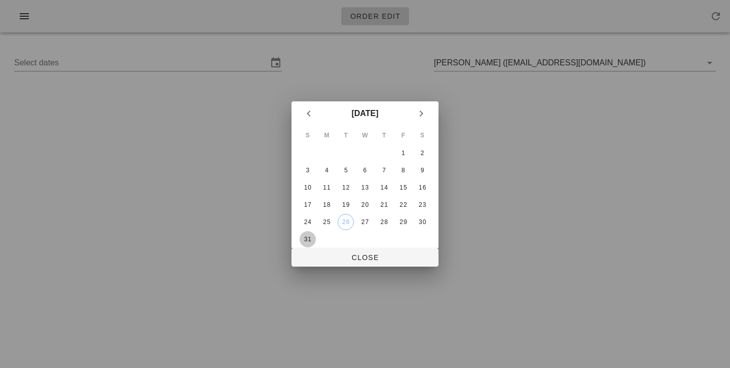
click at [310, 239] on div "31" at bounding box center [308, 239] width 16 height 7
click at [315, 262] on span "Close" at bounding box center [365, 258] width 131 height 8
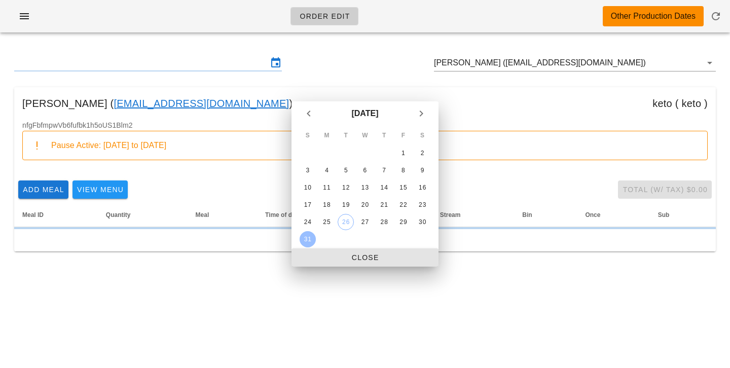
type input "Sunday August 31 - Saturday September 6"
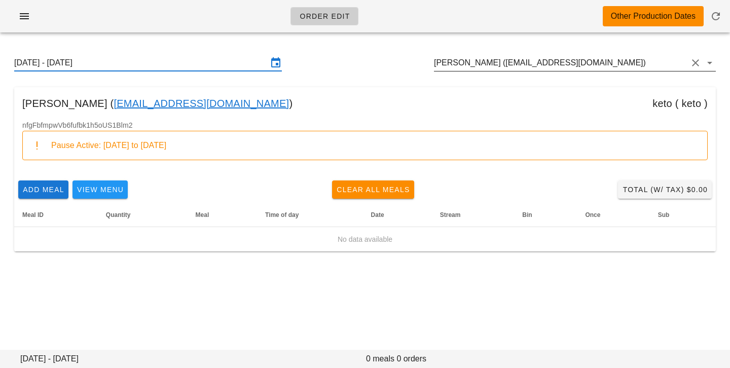
click at [483, 65] on input "Lisa Craveiro (lisacraveiro@gmail.com)" at bounding box center [561, 63] width 254 height 16
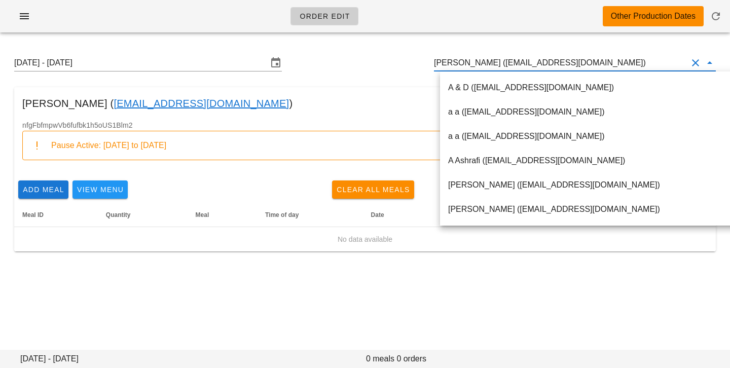
click at [486, 61] on input "Lisa Craveiro (lisacraveiro@gmail.com)" at bounding box center [561, 63] width 254 height 16
drag, startPoint x: 486, startPoint y: 61, endPoint x: 594, endPoint y: 62, distance: 108.5
click at [594, 62] on input "Lisa Craveiro (lisacraveiro@gmail.com)" at bounding box center [561, 63] width 254 height 16
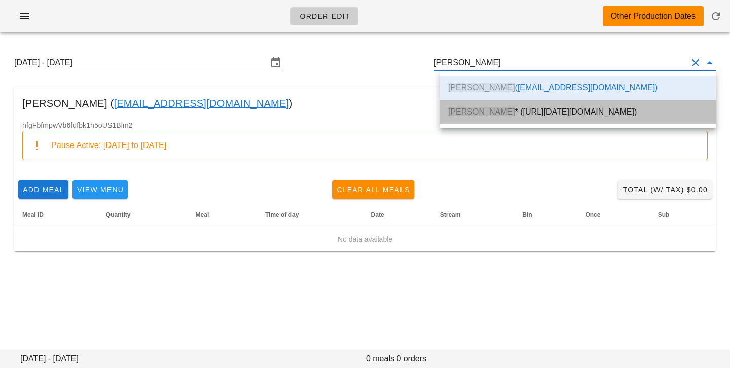
click at [486, 117] on div "Lisa Craveiro * (00_DELETED_2024-06-24_lisacraveiro___gmail.com)" at bounding box center [578, 112] width 260 height 22
type input "Lisa Craveiro * (00_DELETED_2024-06-24_lisacraveiro___gmail.com)"
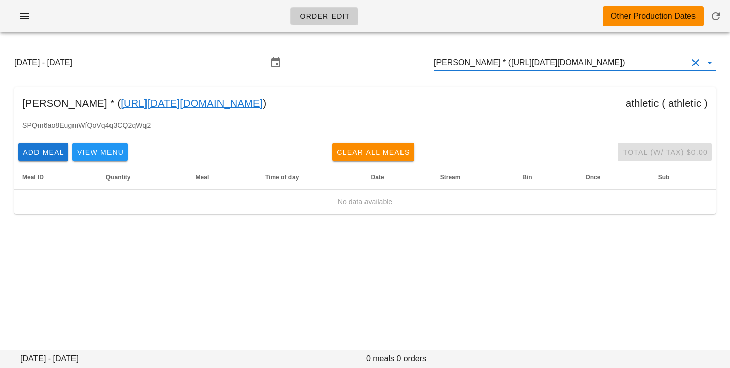
scroll to position [1, 0]
drag, startPoint x: 486, startPoint y: 65, endPoint x: 438, endPoint y: 63, distance: 47.7
click at [439, 63] on div "Sunday August 31 - Saturday September 6 Lisa Craveiro * (00_DELETED_2024-06-24_…" at bounding box center [365, 63] width 718 height 32
click at [696, 61] on button "Clear Customer" at bounding box center [696, 63] width 12 height 12
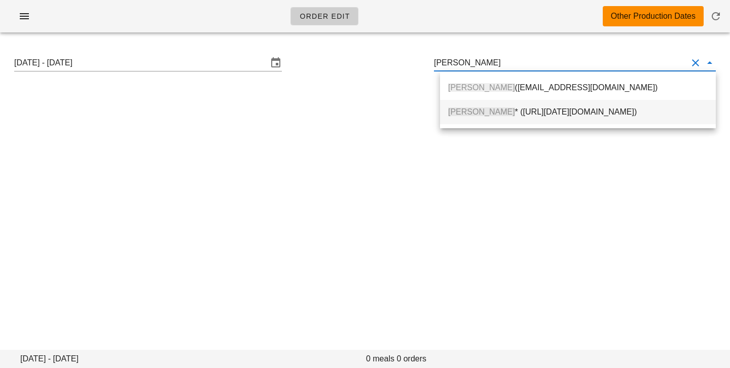
click at [587, 120] on div "Lisa Craveiro * (00_DELETED_2024-06-24_lisacraveiro___gmail.com)" at bounding box center [578, 112] width 260 height 22
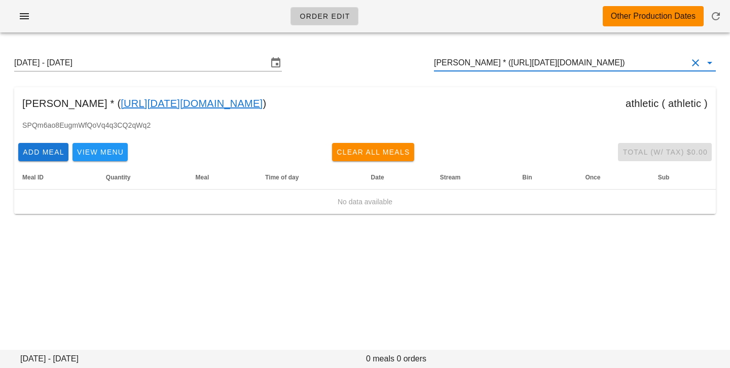
drag, startPoint x: 499, startPoint y: 63, endPoint x: 684, endPoint y: 61, distance: 185.1
click at [684, 61] on input "Lisa Craveiro * (00_DELETED_2024-06-24_lisacraveiro___gmail.com)" at bounding box center [561, 63] width 254 height 16
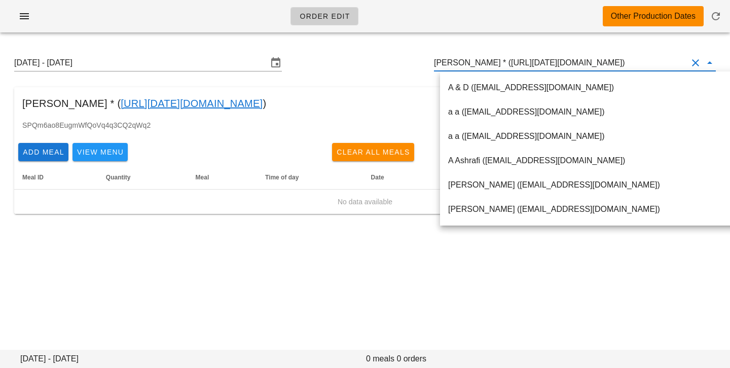
type input "Lisa Craveiro * (00_DELETED_2024-06-24_lisacraveiro___gmail.com)"
click at [500, 55] on input "Lisa Craveiro * (00_DELETED_2024-06-24_lisacraveiro___gmail.com)" at bounding box center [561, 63] width 254 height 16
click at [263, 105] on link "00_DELETED_2024-06-24_lisacraveiro___gmail.com" at bounding box center [192, 103] width 142 height 16
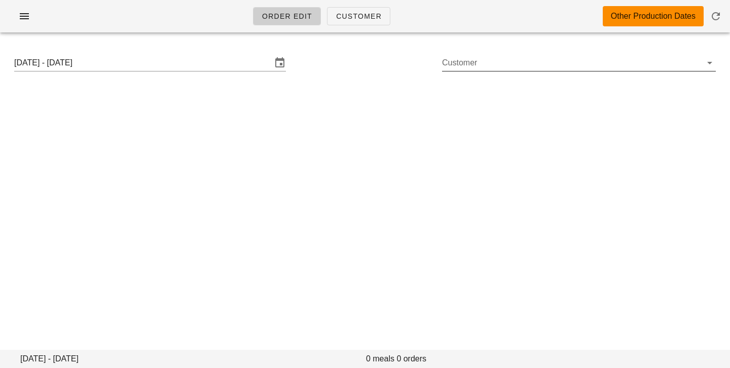
click at [476, 63] on input "Customer" at bounding box center [571, 63] width 258 height 16
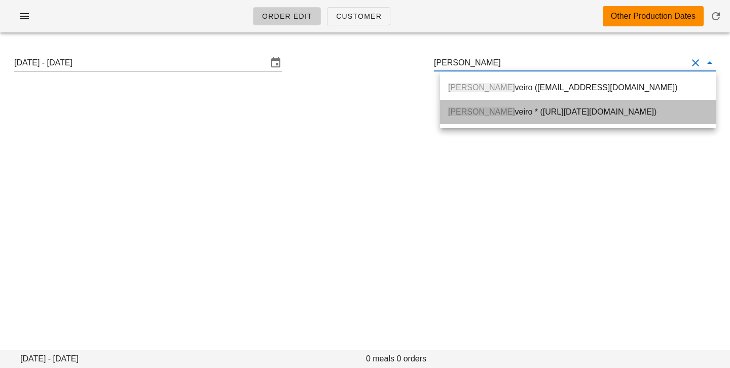
click at [511, 114] on div "Lisa Cra veiro * (00_DELETED_2024-06-24_lisacraveiro___gmail.com)" at bounding box center [578, 112] width 260 height 10
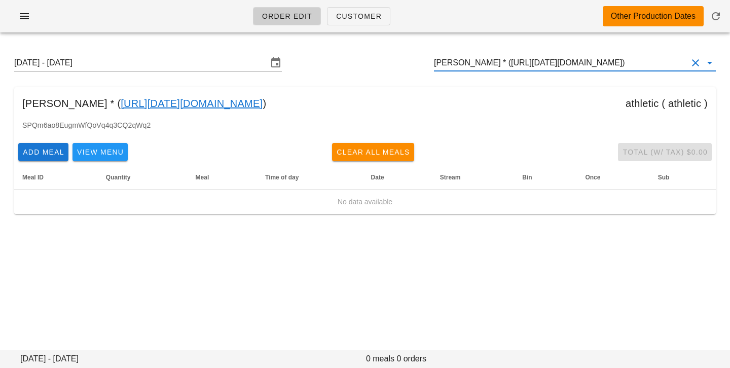
type input "Lisa Craveiro * (00_DELETED_2024-06-24_lisacraveiro___gmail.com)"
click at [704, 65] on div at bounding box center [709, 63] width 14 height 12
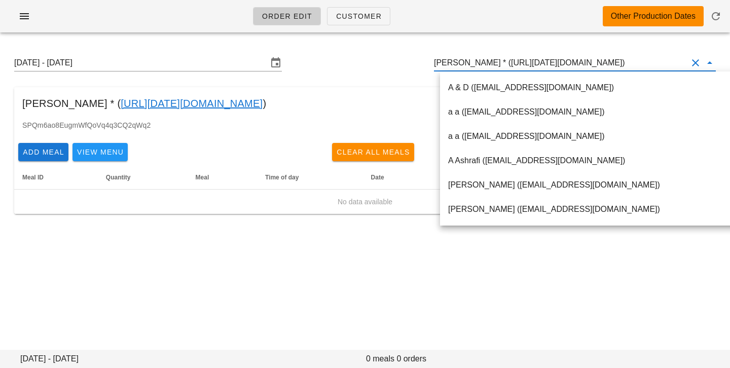
click at [698, 63] on button "Clear Customer" at bounding box center [696, 63] width 12 height 12
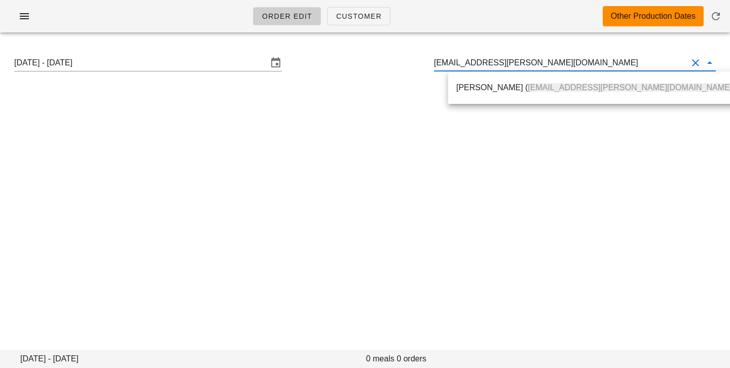
click at [583, 86] on span "martens.rosanna@gmail.com" at bounding box center [630, 87] width 204 height 9
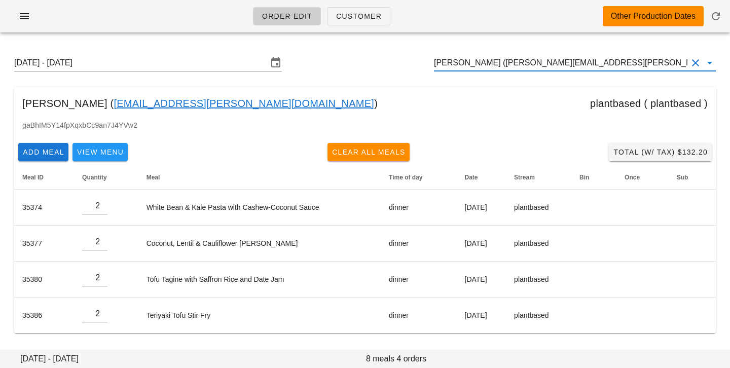
click at [502, 64] on input "Rosanna Martens (martens.rosanna@gmail.com)" at bounding box center [561, 63] width 254 height 16
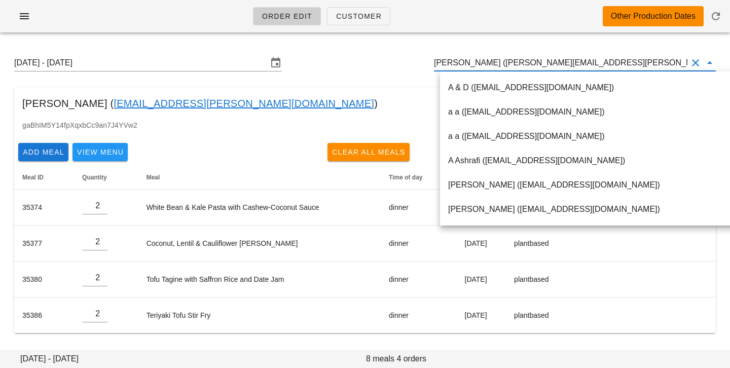
scroll to position [1, 0]
drag, startPoint x: 502, startPoint y: 64, endPoint x: 630, endPoint y: 65, distance: 127.8
click at [630, 66] on input "Rosanna Martens (martens.rosanna@gmail.com)" at bounding box center [561, 63] width 254 height 16
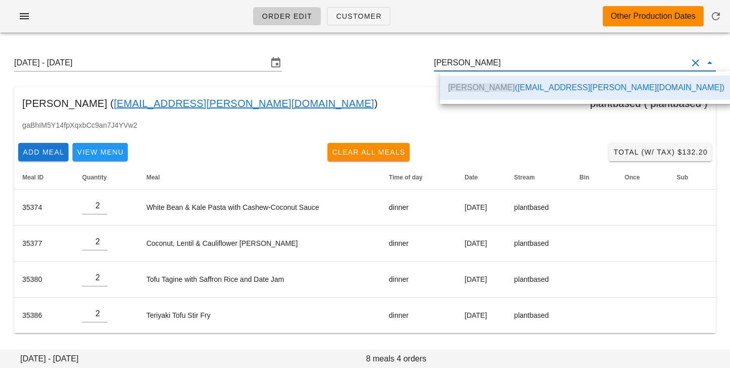
click at [413, 107] on div "Rosanna Martens ( martens.rosanna@gmail.com ) plantbased ( plantbased )" at bounding box center [365, 103] width 702 height 32
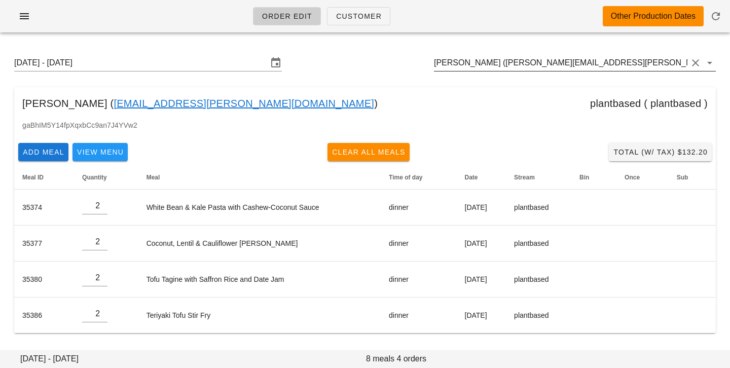
click at [494, 60] on input "Rosanna Martens (martens.rosanna@gmail.com)" at bounding box center [561, 63] width 254 height 16
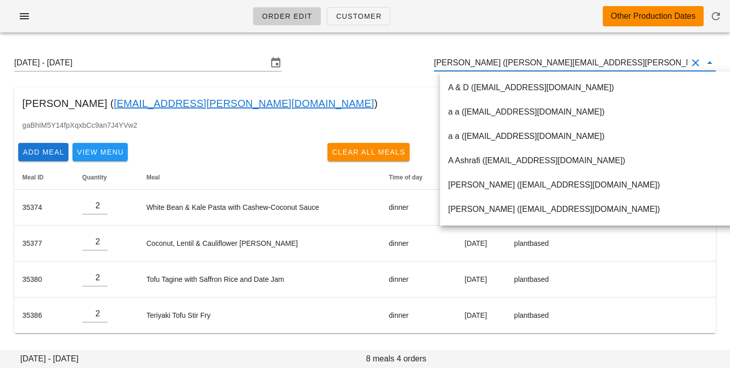
click at [501, 64] on input "Rosanna Martens (martens.rosanna@gmail.com)" at bounding box center [561, 63] width 254 height 16
drag, startPoint x: 501, startPoint y: 64, endPoint x: 628, endPoint y: 62, distance: 127.8
click at [628, 63] on input "Rosanna Martens (martens.rosanna@gmail.com)" at bounding box center [561, 63] width 254 height 16
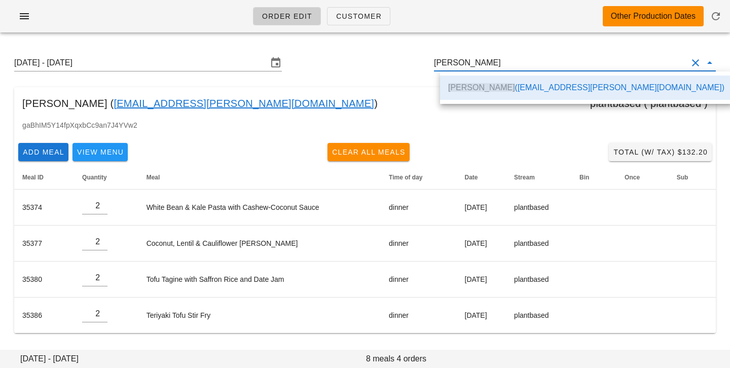
click at [392, 112] on div "Rosanna Martens ( martens.rosanna@gmail.com ) plantbased ( plantbased )" at bounding box center [365, 103] width 702 height 32
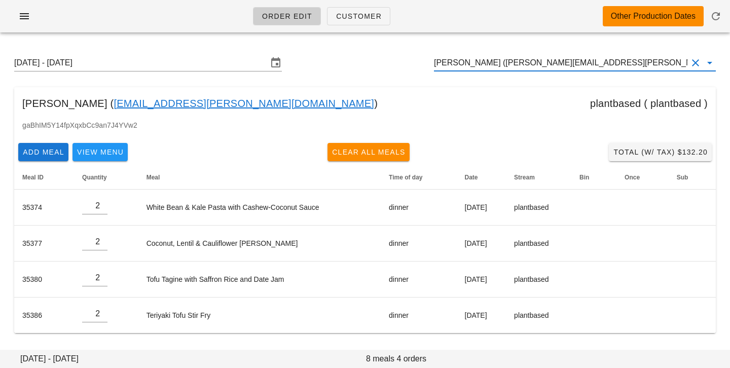
click at [635, 68] on input "Rosanna Martens (martens.rosanna@gmail.com)" at bounding box center [561, 63] width 254 height 16
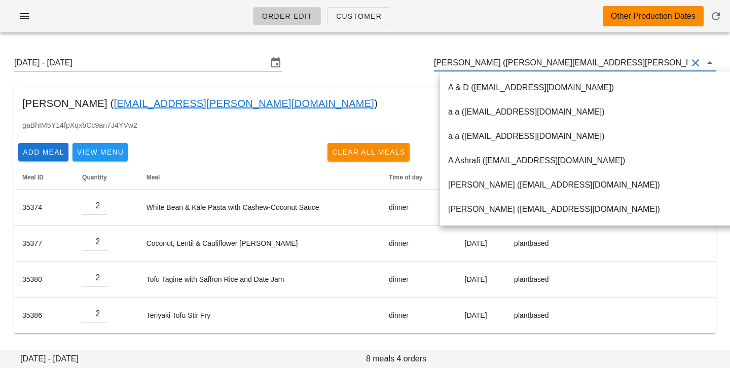
paste input "Christine_b4@hotmail.com"
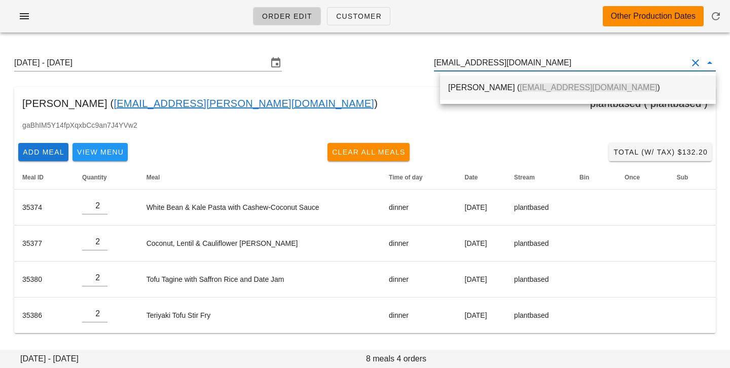
click at [586, 94] on div "Christine Boultbee ( Christine_b4@hotmail.com )" at bounding box center [578, 88] width 260 height 22
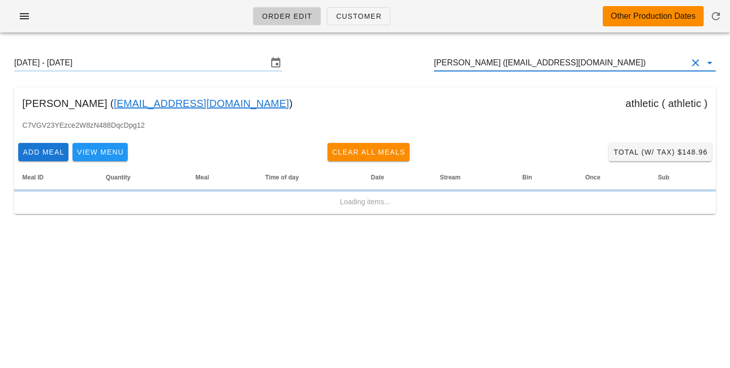
click at [507, 65] on input "Christine Boultbee (Christine_b4@hotmail.com)" at bounding box center [561, 63] width 254 height 16
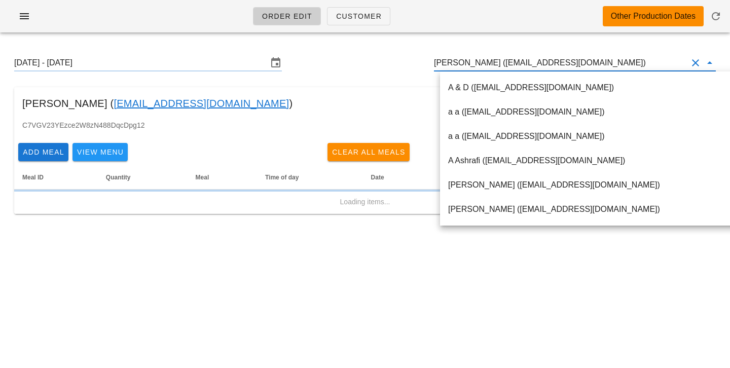
drag, startPoint x: 507, startPoint y: 62, endPoint x: 624, endPoint y: 63, distance: 117.7
click at [624, 63] on input "Christine Boultbee (Christine_b4@hotmail.com)" at bounding box center [561, 63] width 254 height 16
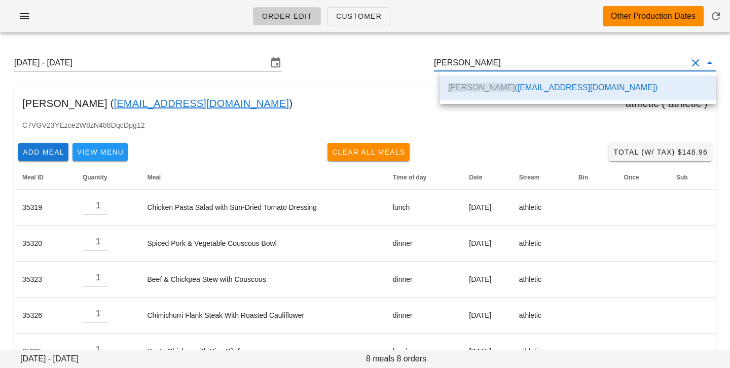
scroll to position [1, 0]
click at [369, 60] on div "Sunday August 31 - Saturday September 6 Christine Boultbee" at bounding box center [365, 63] width 718 height 32
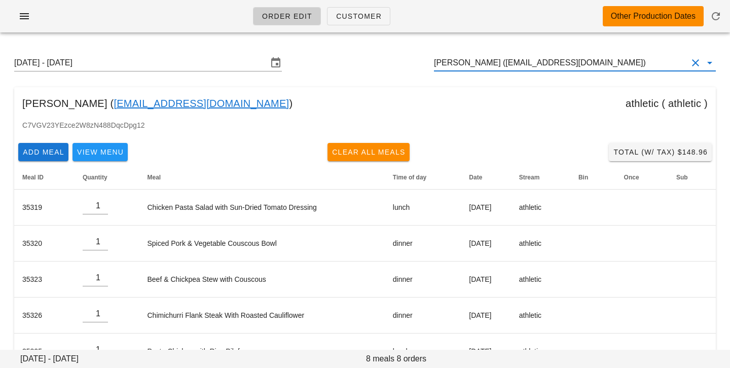
click at [513, 59] on input "Christine Boultbee (Christine_b4@hotmail.com)" at bounding box center [561, 63] width 254 height 16
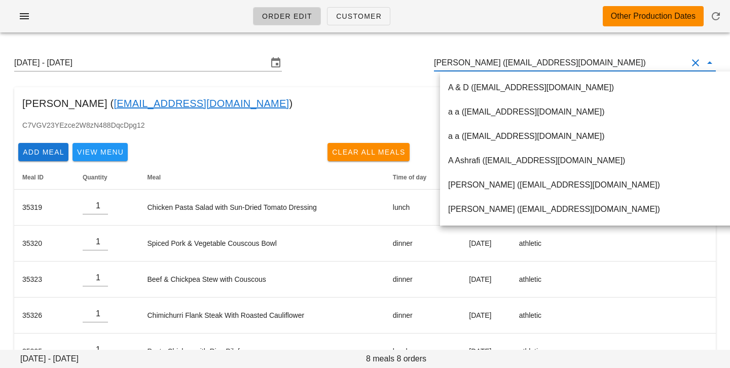
scroll to position [1, 0]
drag, startPoint x: 507, startPoint y: 61, endPoint x: 635, endPoint y: 64, distance: 127.8
click at [635, 64] on input "Christine Boultbee (Christine_b4@hotmail.com)" at bounding box center [561, 63] width 254 height 16
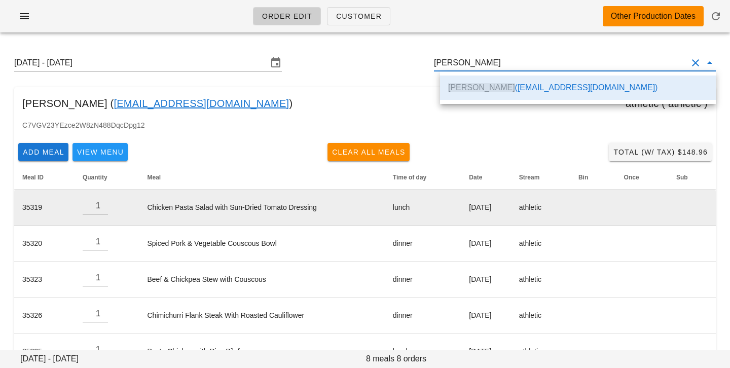
click at [481, 222] on td "[DATE]" at bounding box center [486, 208] width 50 height 36
type input "Christine Boultbee (Christine_b4@hotmail.com)"
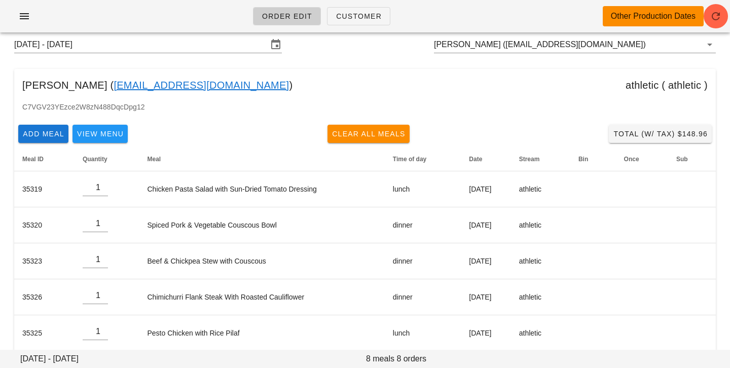
scroll to position [0, 0]
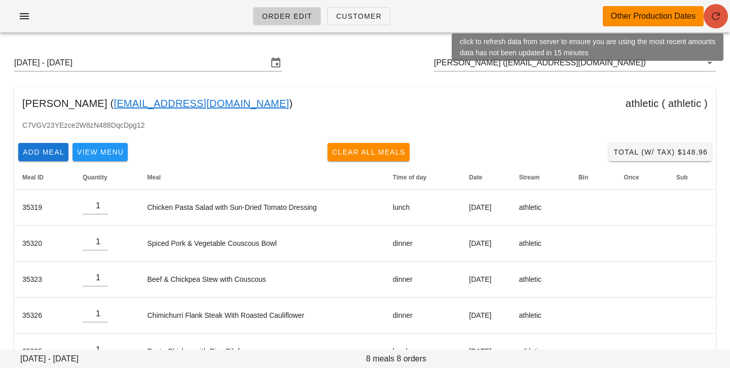
click at [723, 18] on span "button" at bounding box center [716, 16] width 24 height 12
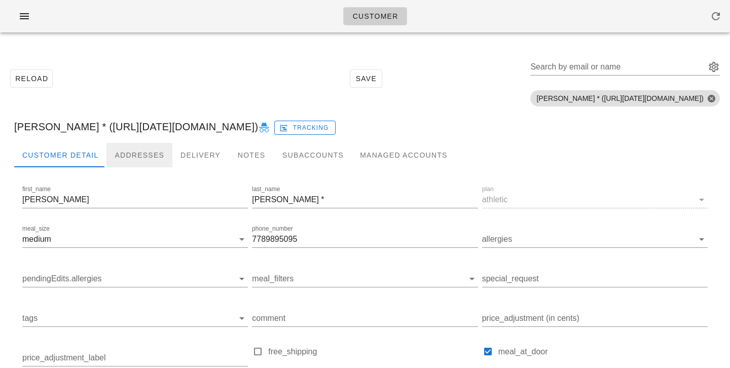
click at [152, 153] on div "Addresses" at bounding box center [140, 155] width 66 height 24
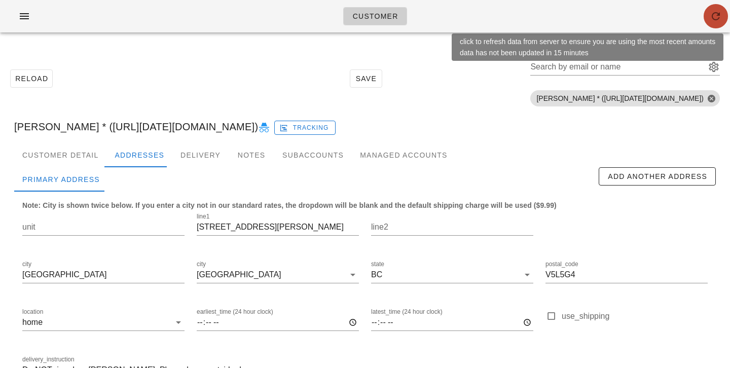
click at [710, 17] on icon "button" at bounding box center [716, 16] width 12 height 12
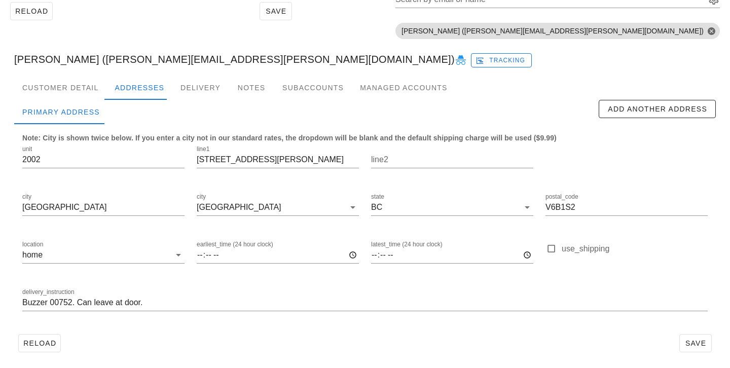
scroll to position [70, 0]
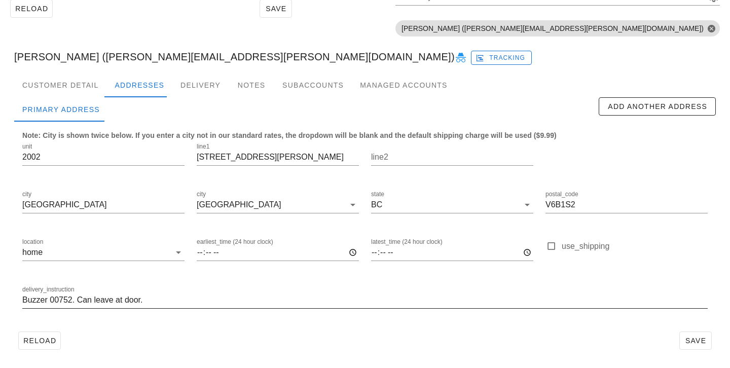
click at [23, 301] on input "Buzzer 00752. Can leave at door." at bounding box center [365, 300] width 686 height 16
type input "Unit 2002. Buzzer 00752. Can leave at door."
click at [692, 337] on span "Save" at bounding box center [695, 341] width 23 height 8
click at [69, 85] on div "Customer Detail" at bounding box center [60, 85] width 92 height 24
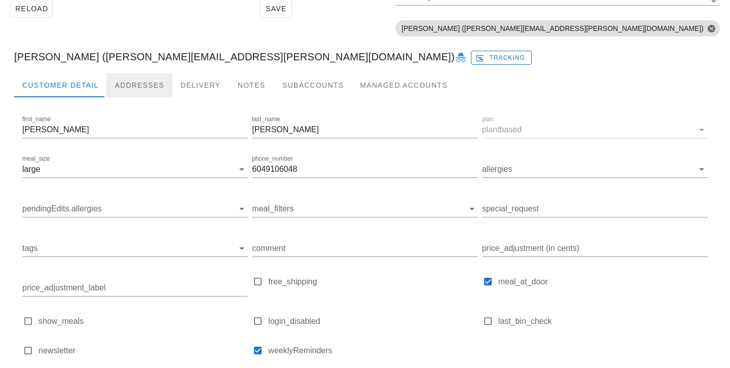
click at [151, 86] on div "Addresses" at bounding box center [140, 85] width 66 height 24
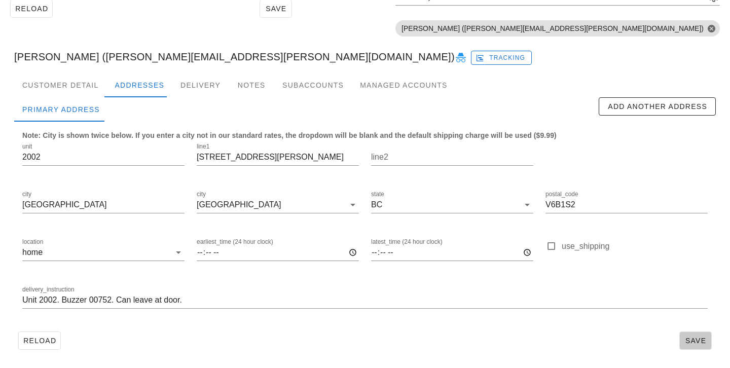
click at [690, 337] on span "Save" at bounding box center [695, 341] width 23 height 8
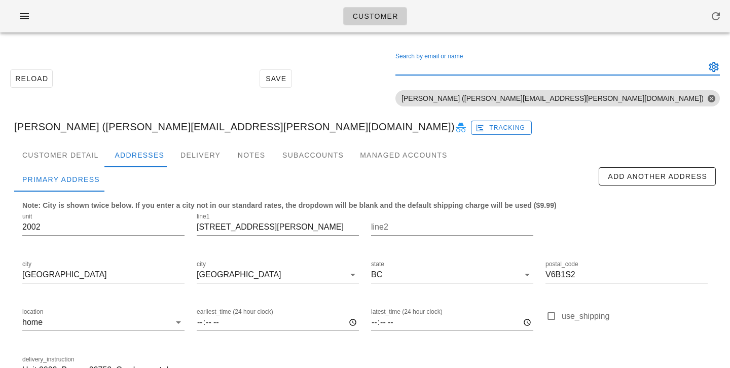
click at [654, 67] on input "Search by email or name" at bounding box center [550, 67] width 308 height 16
paste input "Christine_b4@hotmail.com"
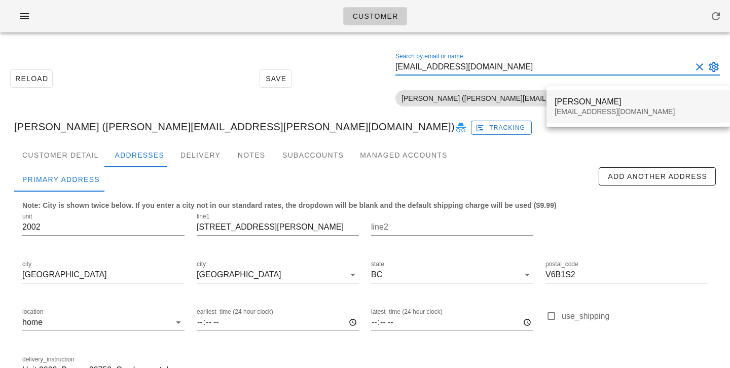
type input "Christine_b4@hotmail.com"
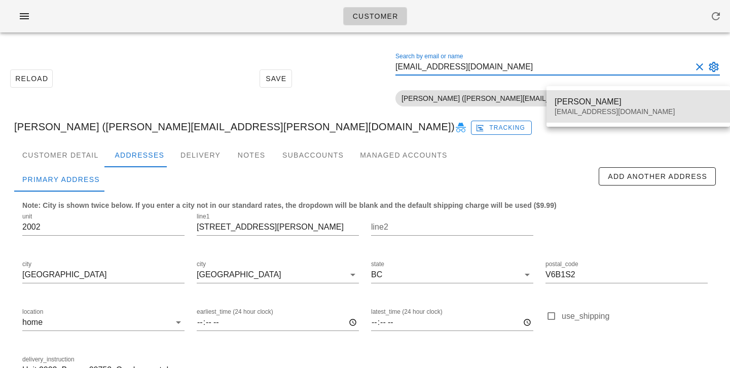
click at [575, 98] on div "Christine Boultbee" at bounding box center [638, 102] width 167 height 10
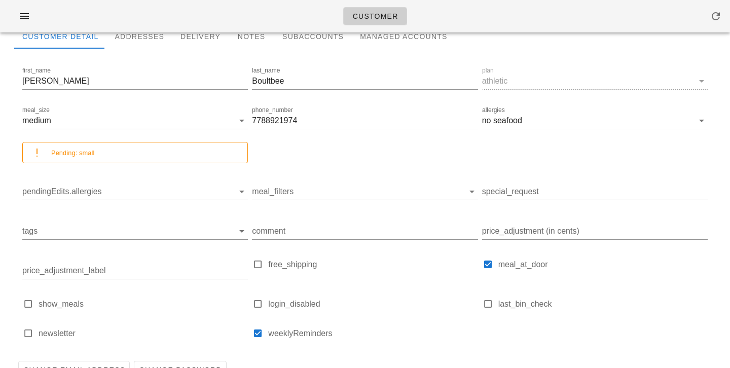
scroll to position [118, 0]
click at [127, 40] on div "Addresses" at bounding box center [140, 37] width 66 height 24
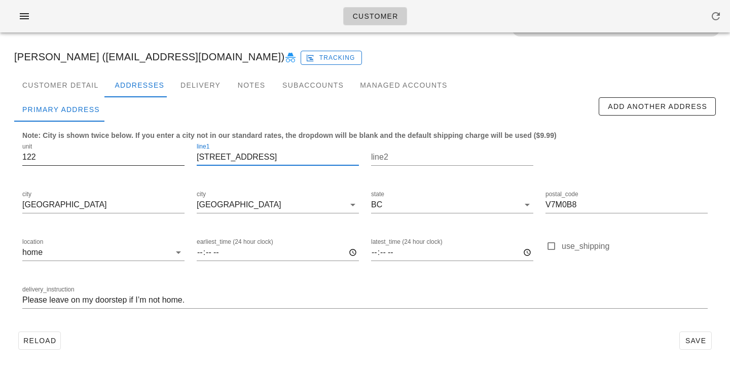
scroll to position [1, 0]
drag, startPoint x: 287, startPoint y: 162, endPoint x: 125, endPoint y: 157, distance: 162.4
click at [125, 157] on div "unit 122 line1 735 15th street west line2 city North Vancouver city North Vanco…" at bounding box center [365, 230] width 698 height 191
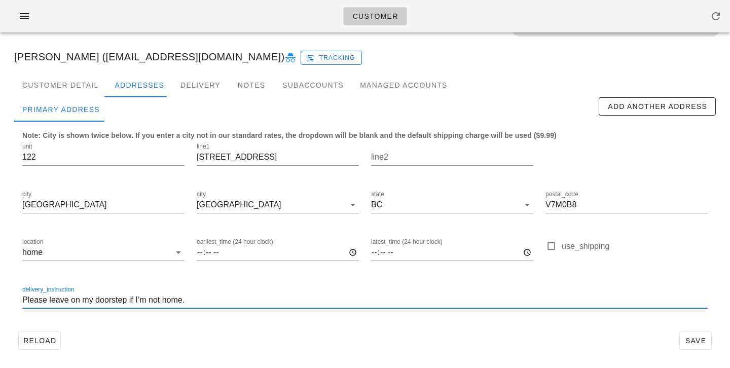
click at [23, 299] on input "Please leave on my doorstep if I’m not home." at bounding box center [365, 300] width 686 height 16
type input "Unit 122. Please leave on my doorstep if I’m not home."
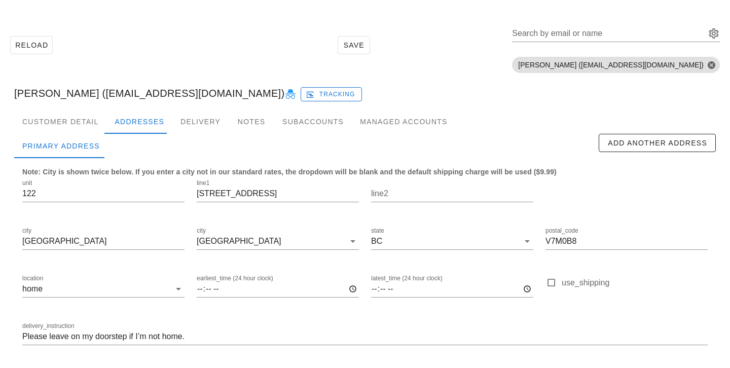
scroll to position [70, 0]
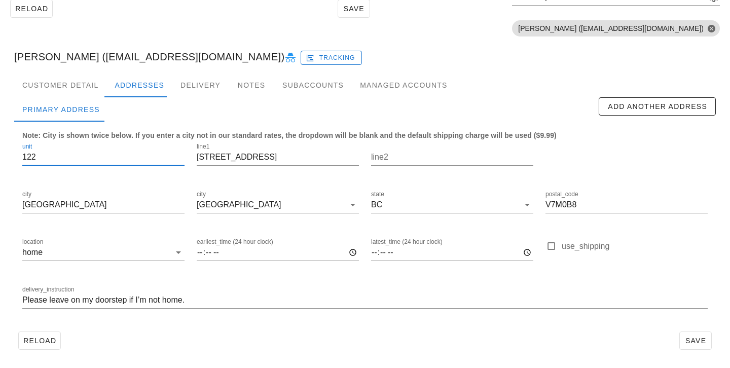
drag, startPoint x: 74, startPoint y: 153, endPoint x: 0, endPoint y: 151, distance: 74.1
click at [0, 151] on div "Reload Save Search by email or name Include deleted accounts Include Shopify ac…" at bounding box center [365, 170] width 730 height 398
click at [23, 304] on input "Please leave on my doorstep if I’m not home." at bounding box center [365, 300] width 686 height 16
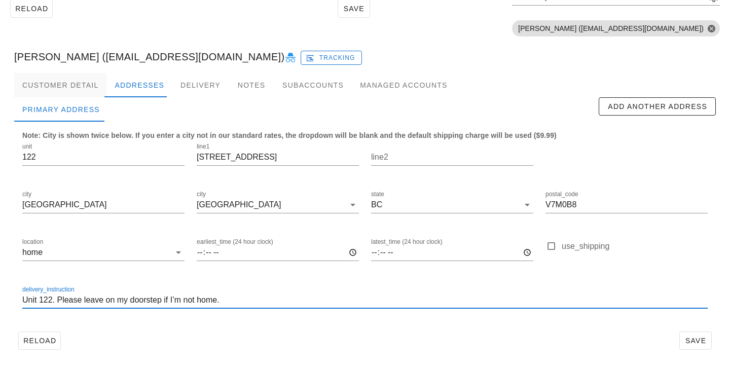
type input "Unit 122. Please leave on my doorstep if I’m not home."
click at [81, 89] on div "Customer Detail" at bounding box center [60, 85] width 92 height 24
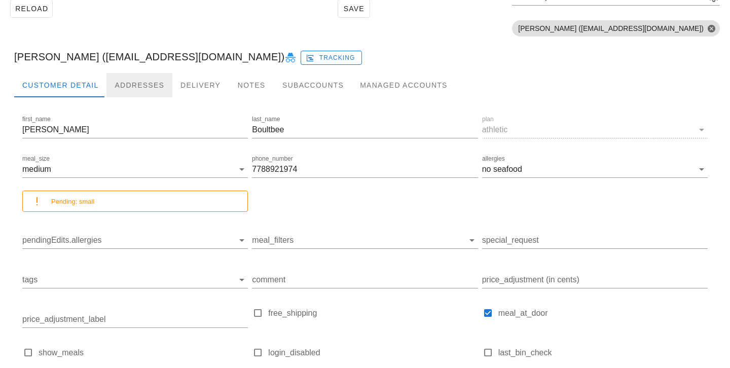
click at [125, 91] on div "Addresses" at bounding box center [140, 85] width 66 height 24
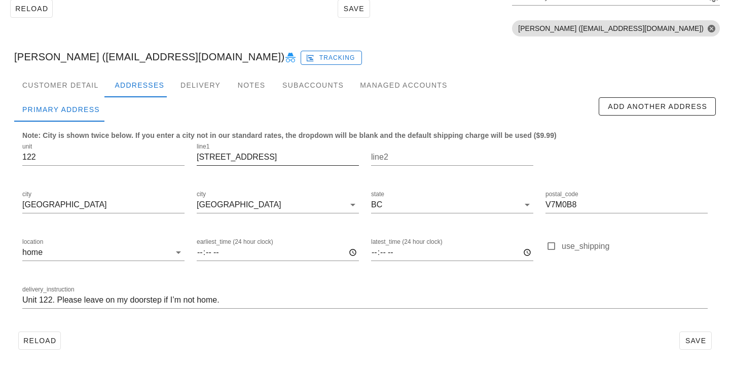
click at [233, 157] on input "[STREET_ADDRESS]" at bounding box center [278, 157] width 162 height 16
type input "[STREET_ADDRESS]"
click at [695, 342] on span "Save" at bounding box center [695, 341] width 23 height 8
click at [91, 86] on div "Customer Detail" at bounding box center [60, 85] width 92 height 24
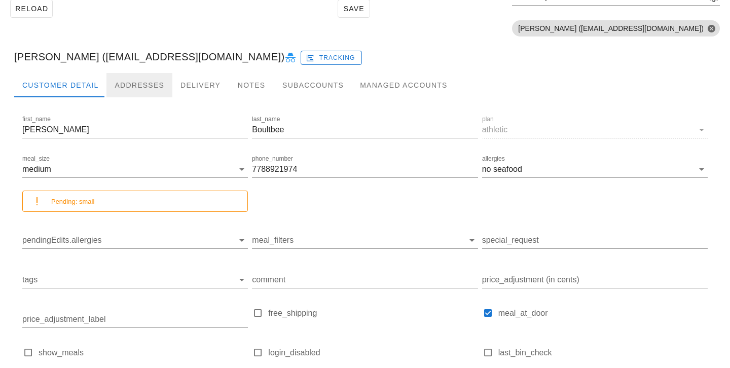
click at [155, 91] on div "Addresses" at bounding box center [140, 85] width 66 height 24
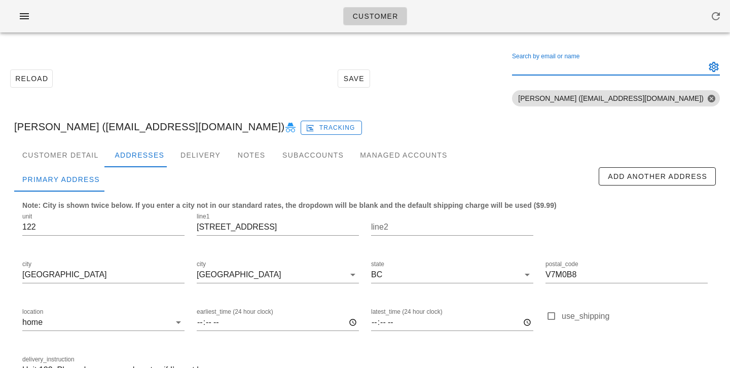
click at [572, 65] on div "Search by email or name" at bounding box center [608, 67] width 192 height 16
paste input "[EMAIL_ADDRESS][PERSON_NAME][DOMAIN_NAME]"
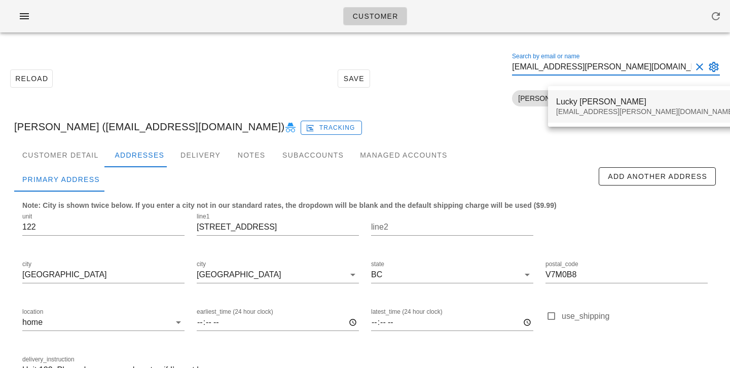
type input "[EMAIL_ADDRESS][PERSON_NAME][DOMAIN_NAME]"
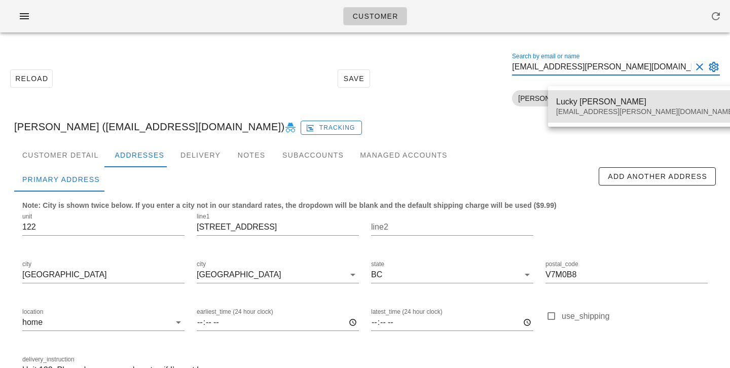
click at [571, 112] on div "[EMAIL_ADDRESS][PERSON_NAME][DOMAIN_NAME]" at bounding box center [645, 112] width 179 height 9
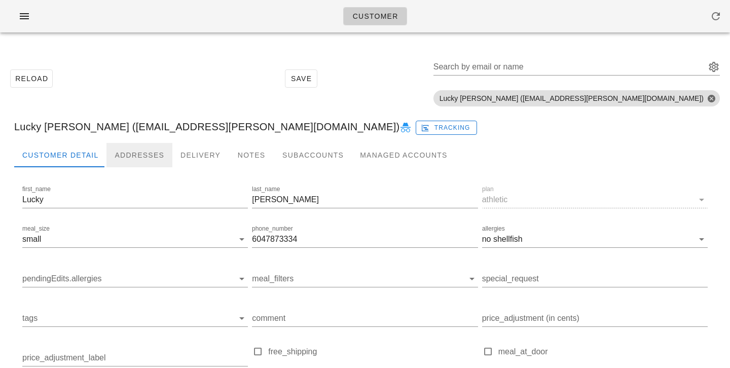
click at [124, 158] on div "Addresses" at bounding box center [140, 155] width 66 height 24
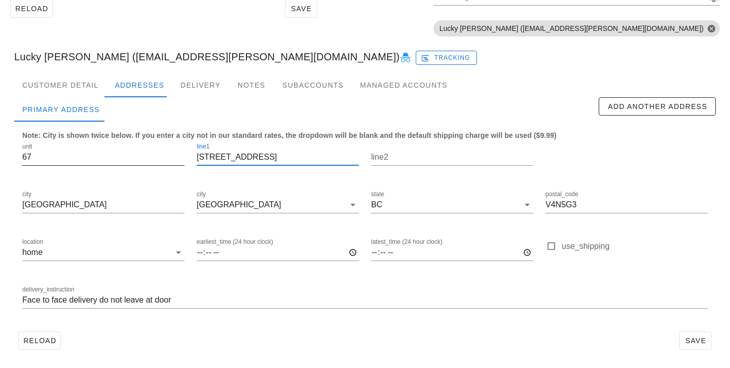
drag, startPoint x: 270, startPoint y: 159, endPoint x: 165, endPoint y: 149, distance: 105.0
click at [165, 149] on div "unit 67 line1 8737-161 street line2 city Surrey city Surrey state BC postal_cod…" at bounding box center [365, 230] width 698 height 191
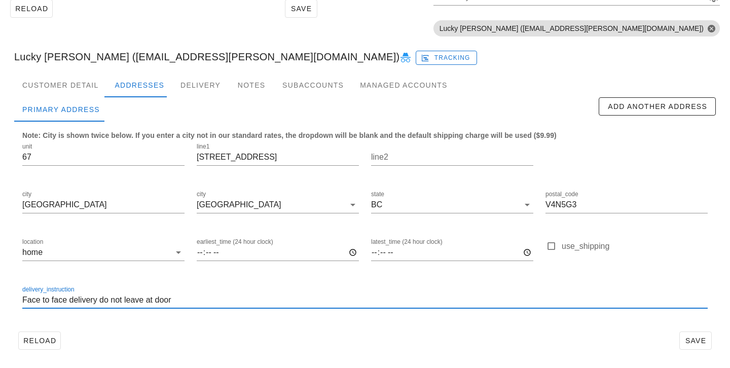
click at [24, 301] on input "Face to face delivery do not leave at door" at bounding box center [365, 300] width 686 height 16
type input "Unit 67. Face to face delivery do not leave at door"
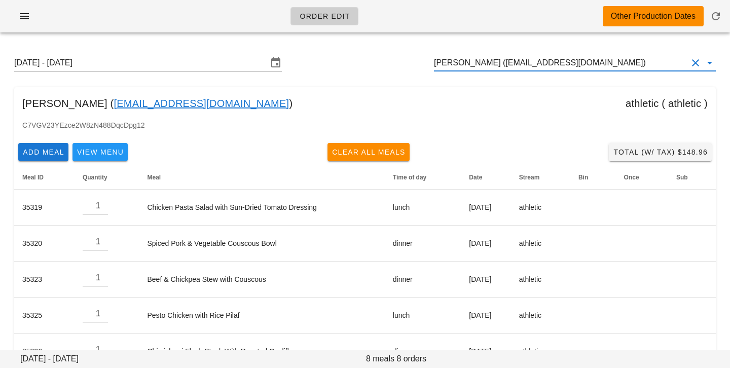
click at [623, 60] on input "[PERSON_NAME] ([EMAIL_ADDRESS][DOMAIN_NAME])" at bounding box center [561, 63] width 254 height 16
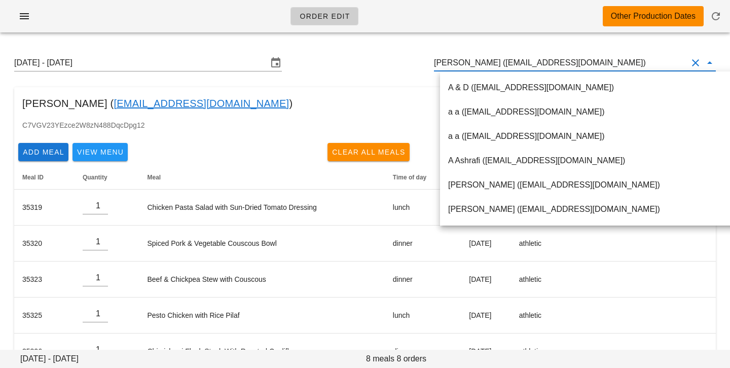
paste input "[EMAIL_ADDRESS][PERSON_NAME][DOMAIN_NAME]"
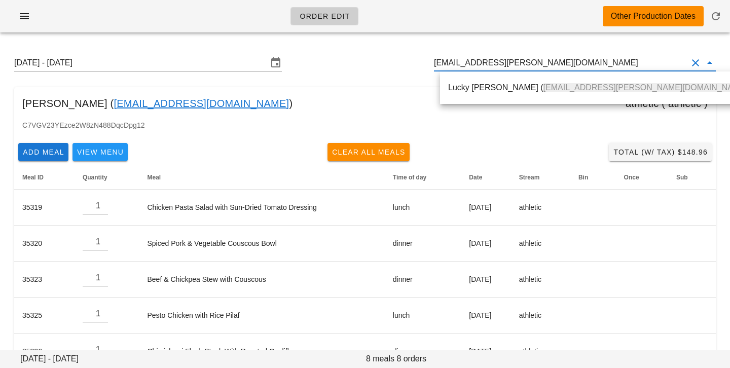
click at [575, 89] on div "Lucky [PERSON_NAME] ( [EMAIL_ADDRESS][PERSON_NAME][DOMAIN_NAME] )" at bounding box center [599, 88] width 302 height 10
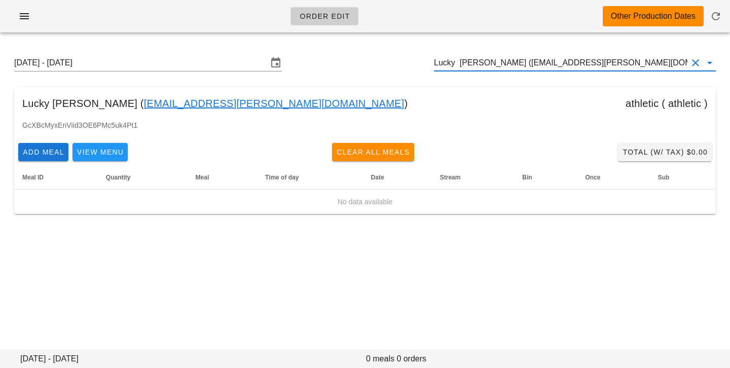
drag, startPoint x: 489, startPoint y: 62, endPoint x: 591, endPoint y: 56, distance: 101.6
click at [593, 59] on input "Lucky [PERSON_NAME] ([EMAIL_ADDRESS][PERSON_NAME][DOMAIN_NAME])" at bounding box center [561, 63] width 254 height 16
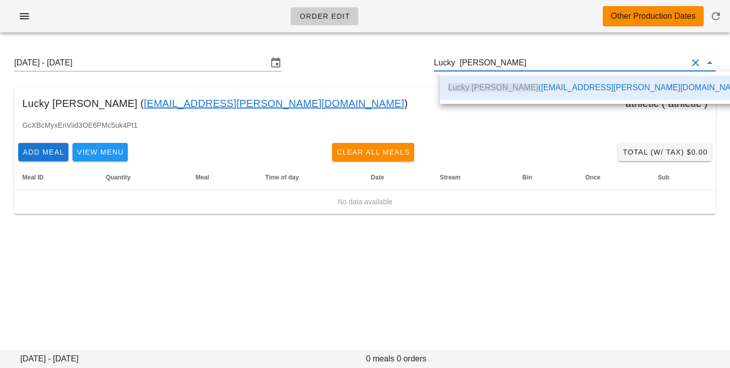
click at [463, 65] on input "Lucky [PERSON_NAME]" at bounding box center [561, 63] width 254 height 16
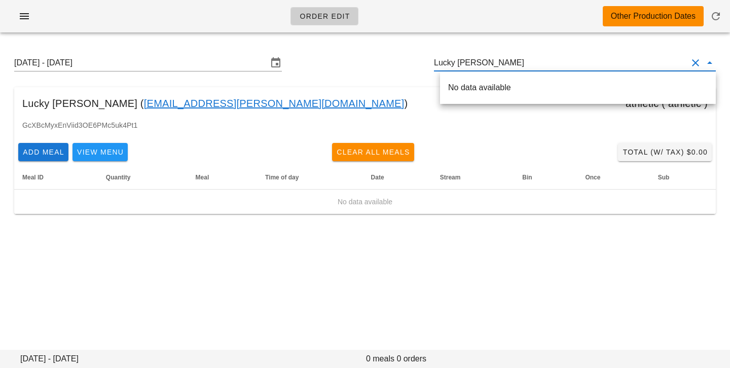
click at [373, 83] on div "[DATE] - [DATE] Lucky [PERSON_NAME] Lucky [PERSON_NAME] ( [EMAIL_ADDRESS][PERSO…" at bounding box center [365, 135] width 730 height 188
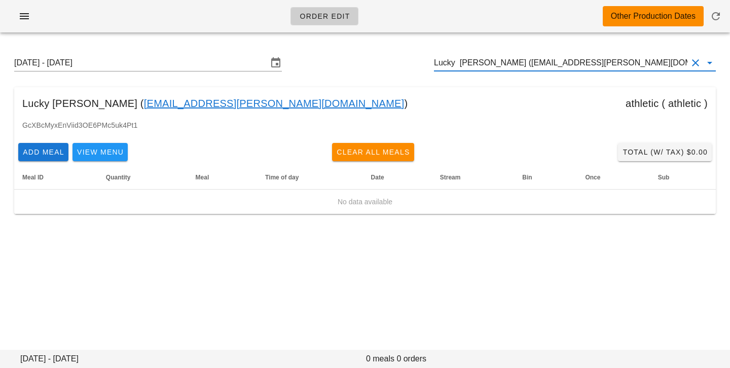
click at [490, 62] on input "Lucky [PERSON_NAME] ([EMAIL_ADDRESS][PERSON_NAME][DOMAIN_NAME])" at bounding box center [561, 63] width 254 height 16
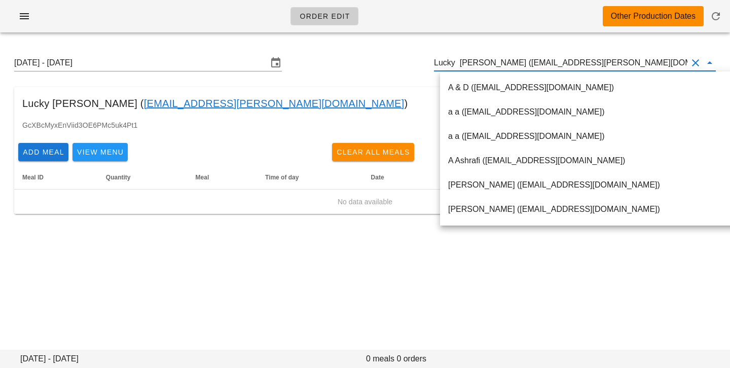
click at [490, 62] on input "Lucky [PERSON_NAME] ([EMAIL_ADDRESS][PERSON_NAME][DOMAIN_NAME])" at bounding box center [561, 63] width 254 height 16
drag, startPoint x: 497, startPoint y: 63, endPoint x: 595, endPoint y: 62, distance: 97.9
click at [595, 62] on input "Lucky [PERSON_NAME] ([EMAIL_ADDRESS][PERSON_NAME][DOMAIN_NAME])" at bounding box center [561, 63] width 254 height 16
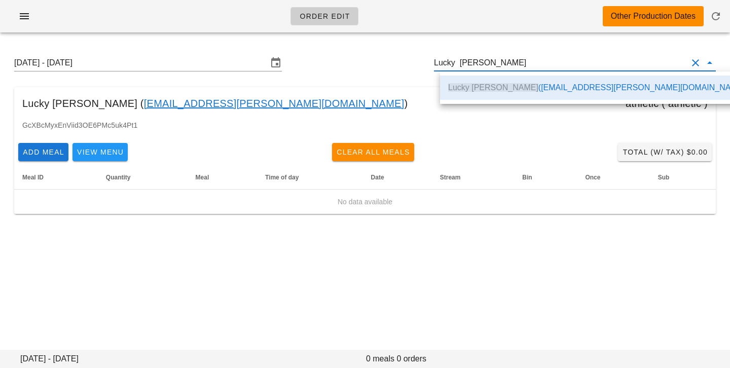
click at [353, 87] on div "Lucky [PERSON_NAME] ( [EMAIL_ADDRESS][PERSON_NAME][DOMAIN_NAME] ) athletic ( at…" at bounding box center [365, 103] width 702 height 32
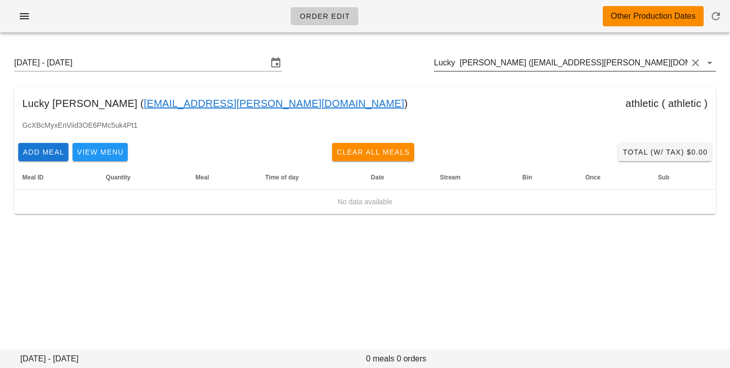
click at [589, 64] on input "Lucky [PERSON_NAME] ([EMAIL_ADDRESS][PERSON_NAME][DOMAIN_NAME])" at bounding box center [561, 63] width 254 height 16
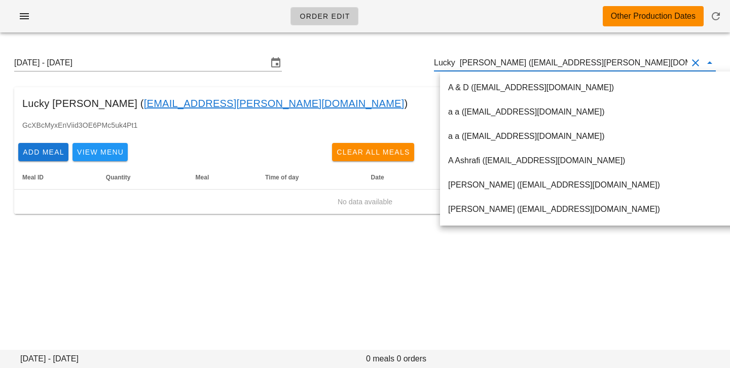
paste input "[EMAIL_ADDRESS][DOMAIN_NAME]"
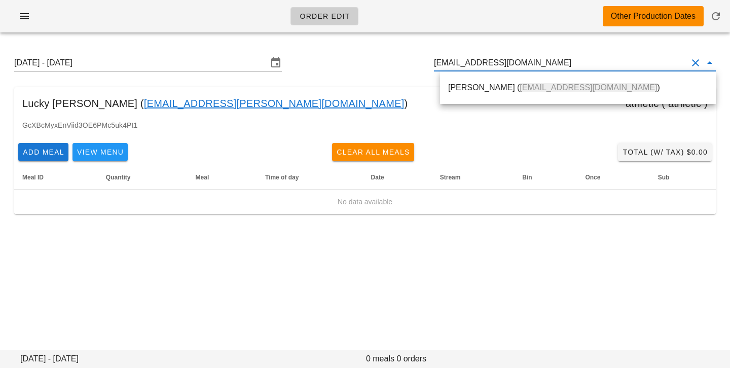
click at [553, 83] on span "[EMAIL_ADDRESS][DOMAIN_NAME]" at bounding box center [588, 87] width 137 height 9
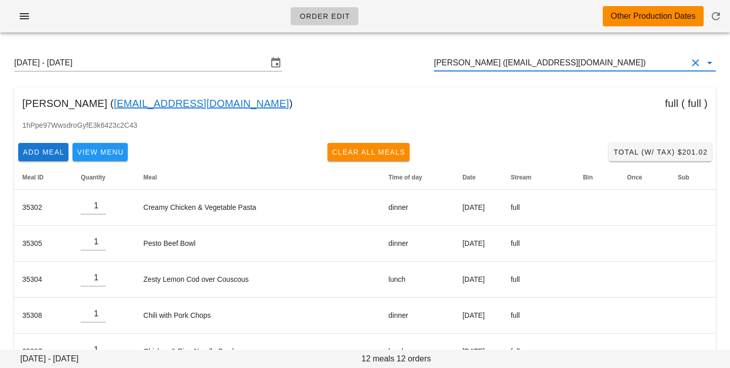
scroll to position [1, 0]
drag, startPoint x: 489, startPoint y: 63, endPoint x: 611, endPoint y: 65, distance: 121.7
click at [614, 68] on input "[PERSON_NAME] ([EMAIL_ADDRESS][DOMAIN_NAME])" at bounding box center [561, 63] width 254 height 16
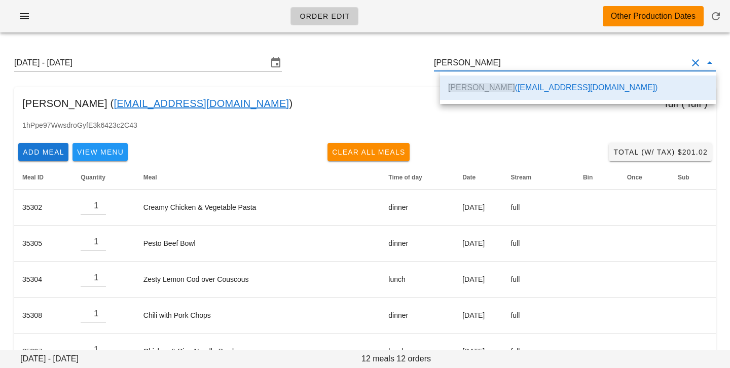
click at [474, 134] on div "1hPpe97WwsdroGyfE3k6423c2C43" at bounding box center [365, 129] width 702 height 19
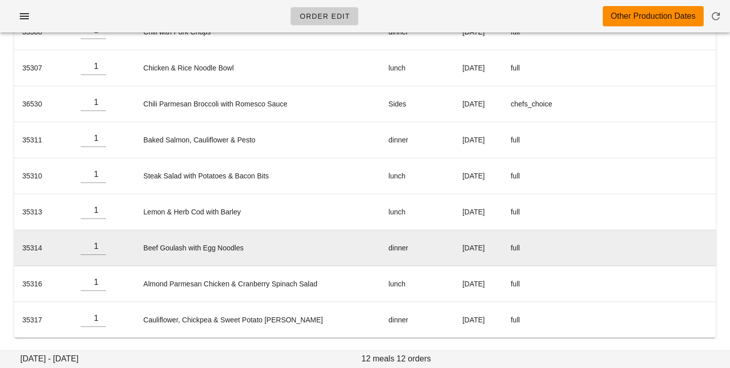
scroll to position [0, 0]
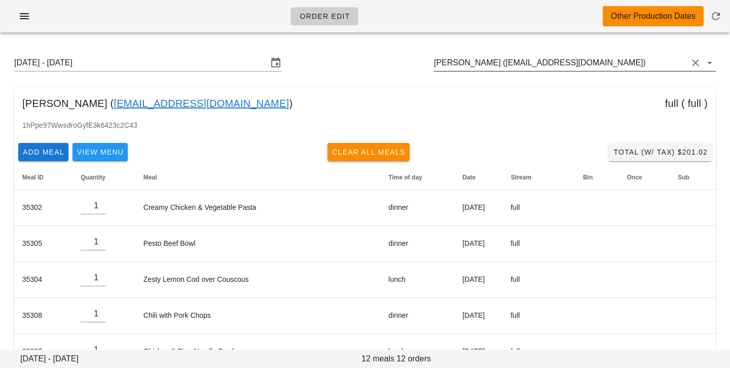
click at [497, 67] on input "[PERSON_NAME] ([EMAIL_ADDRESS][DOMAIN_NAME])" at bounding box center [561, 63] width 254 height 16
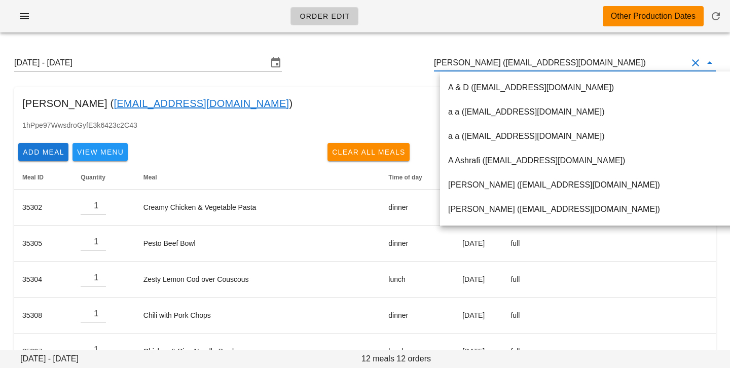
click at [493, 65] on input "[PERSON_NAME] ([EMAIL_ADDRESS][DOMAIN_NAME])" at bounding box center [561, 63] width 254 height 16
drag, startPoint x: 492, startPoint y: 64, endPoint x: 623, endPoint y: 62, distance: 131.4
click at [623, 63] on input "[PERSON_NAME] ([EMAIL_ADDRESS][DOMAIN_NAME])" at bounding box center [561, 63] width 254 height 16
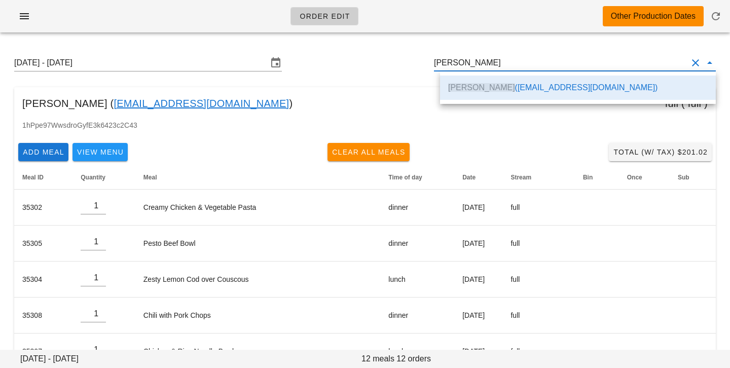
click at [464, 62] on input "[PERSON_NAME]" at bounding box center [561, 63] width 254 height 16
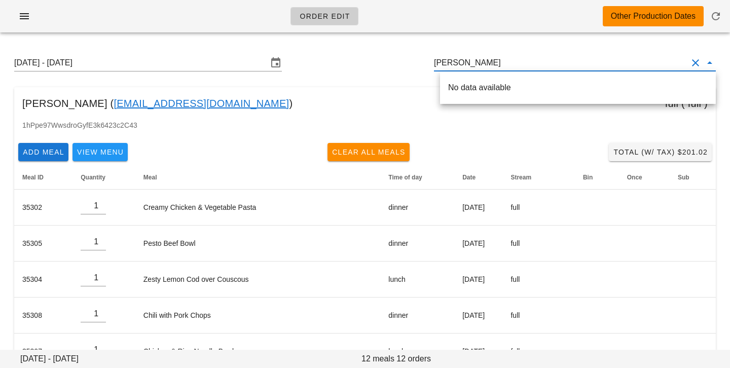
scroll to position [0, 0]
click at [307, 74] on div "Sunday August 31 - Saturday September 6 Jenny Chang" at bounding box center [365, 63] width 718 height 32
type input "[PERSON_NAME] ([EMAIL_ADDRESS][DOMAIN_NAME])"
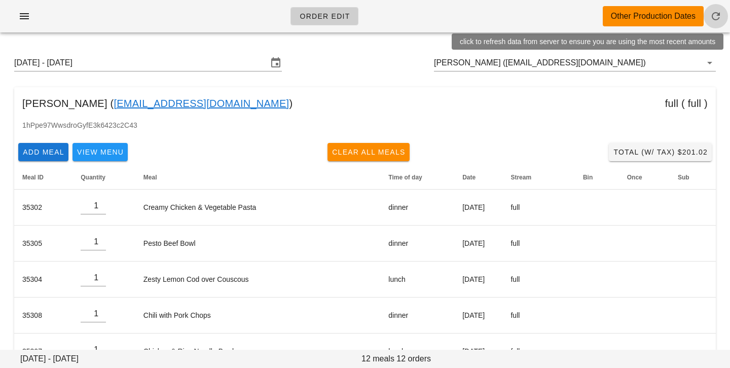
click at [718, 16] on icon "button" at bounding box center [716, 16] width 12 height 12
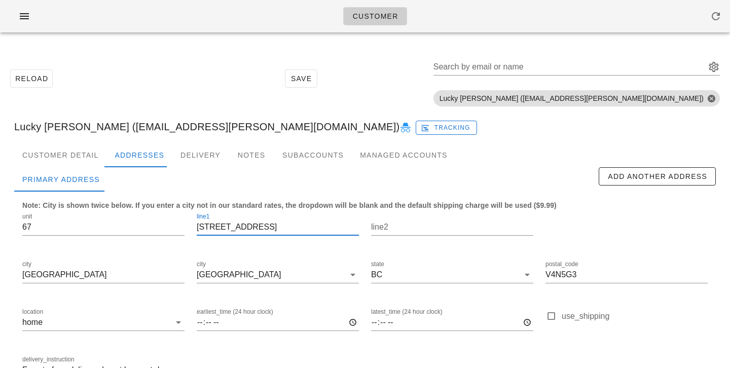
click at [236, 227] on input "[STREET_ADDRESS]" at bounding box center [278, 227] width 162 height 16
type input "[STREET_ADDRESS]"
click at [90, 161] on div "Customer Detail" at bounding box center [60, 155] width 92 height 24
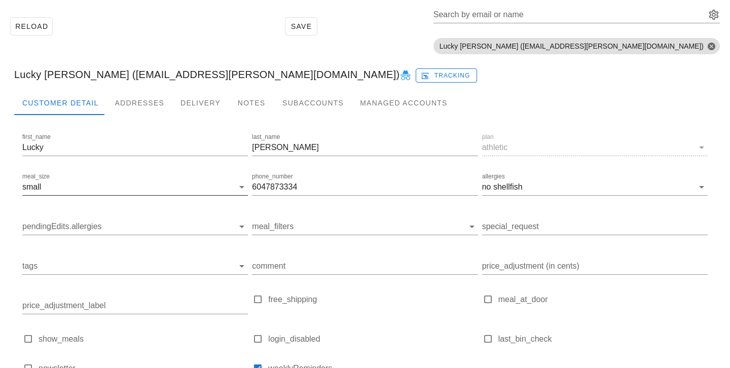
scroll to position [143, 0]
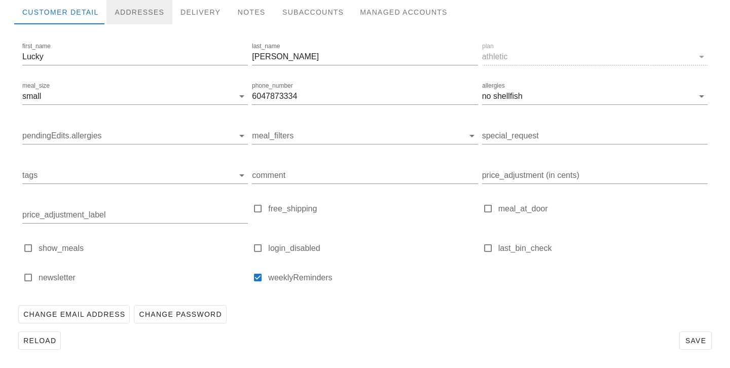
click at [154, 7] on div "Addresses" at bounding box center [140, 12] width 66 height 24
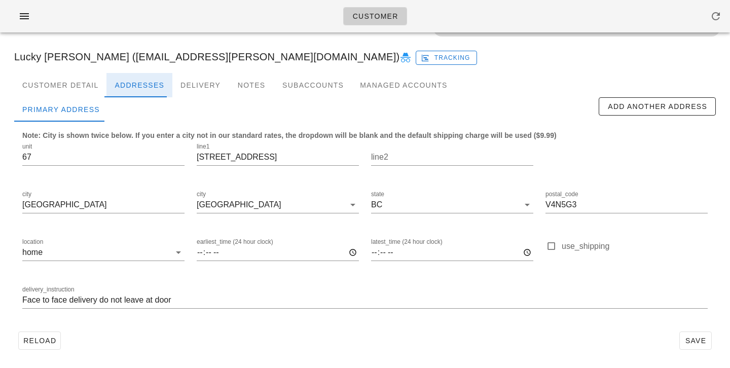
scroll to position [70, 0]
click at [22, 302] on input "Face to face delivery do not leave at door" at bounding box center [365, 300] width 686 height 16
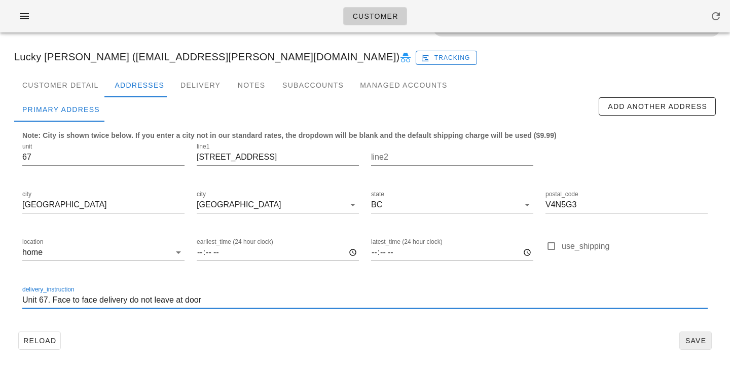
type input "Unit 67. Face to face delivery do not leave at door"
click at [702, 337] on span "Save" at bounding box center [695, 341] width 23 height 8
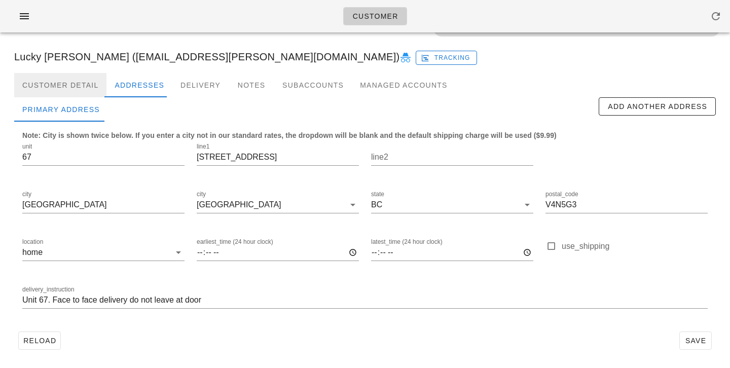
click at [60, 89] on div "Customer Detail" at bounding box center [60, 85] width 92 height 24
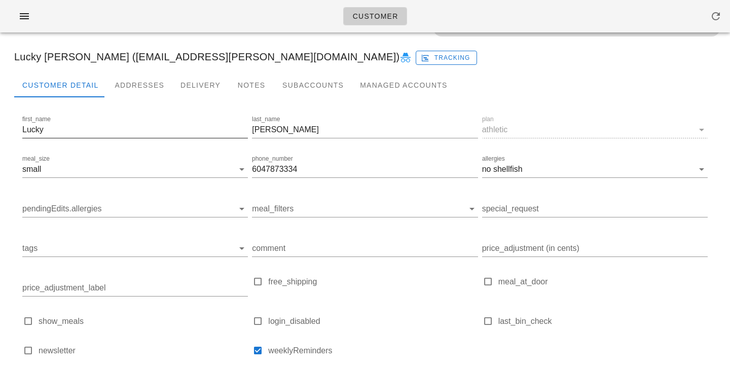
click at [62, 132] on input "Lucky" at bounding box center [135, 130] width 226 height 16
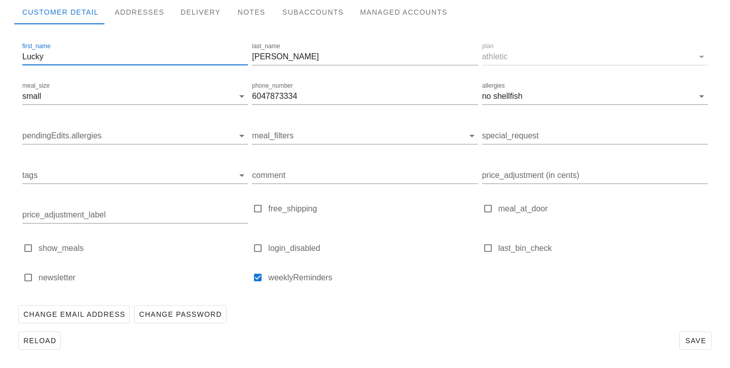
type input "Lucky"
click at [251, 57] on div "last_name Bhullar" at bounding box center [365, 59] width 230 height 40
click at [254, 57] on input "Bhullar" at bounding box center [365, 57] width 226 height 16
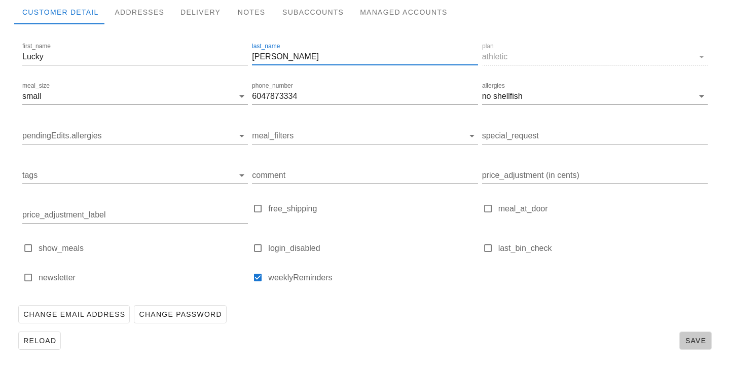
click at [704, 342] on span "Save" at bounding box center [695, 341] width 23 height 8
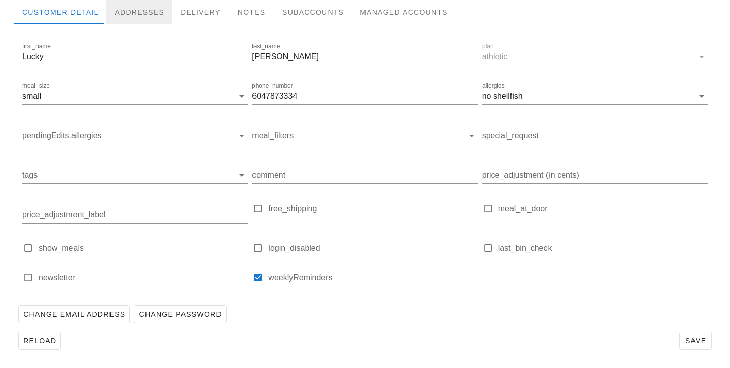
click at [146, 12] on div "Addresses" at bounding box center [140, 12] width 66 height 24
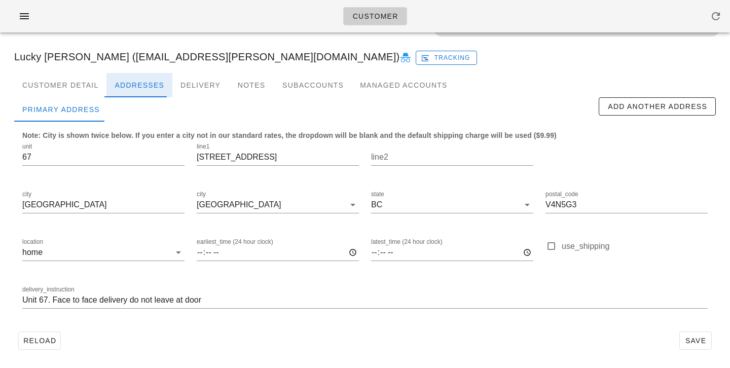
scroll to position [70, 0]
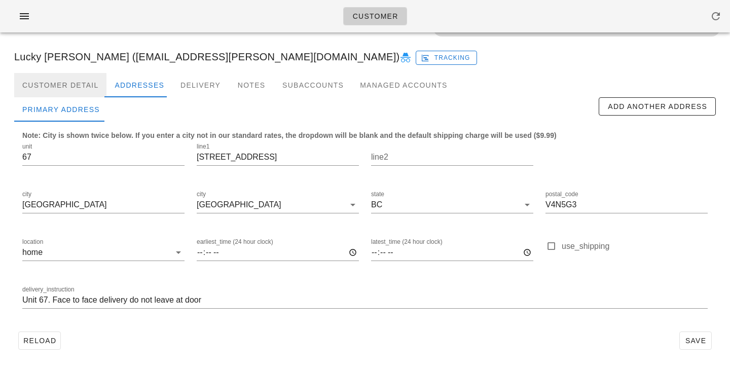
click at [70, 85] on div "Customer Detail" at bounding box center [60, 85] width 92 height 24
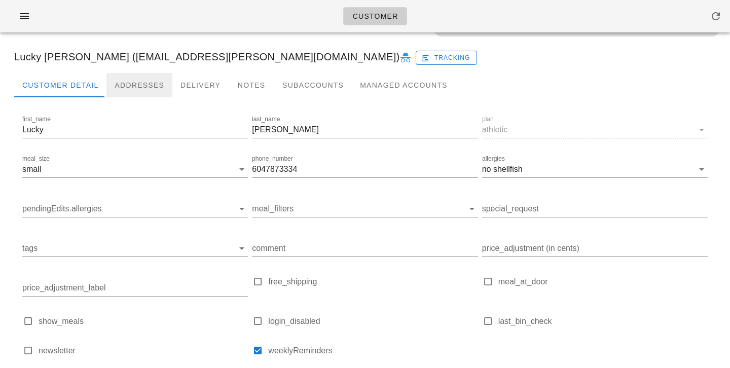
click at [134, 87] on div "Addresses" at bounding box center [140, 85] width 66 height 24
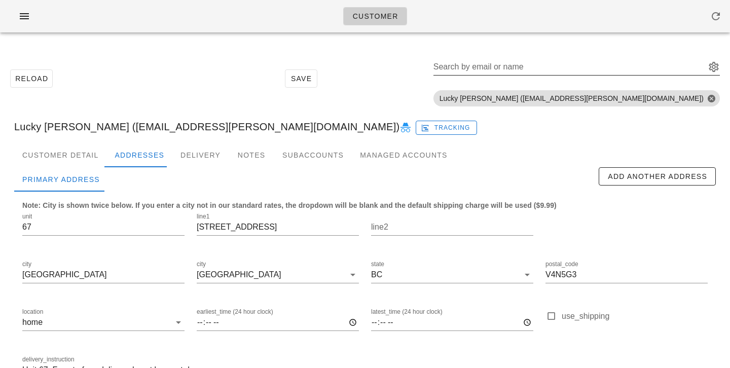
click at [624, 66] on input "Search by email or name" at bounding box center [569, 67] width 270 height 16
paste input "[EMAIL_ADDRESS][DOMAIN_NAME]"
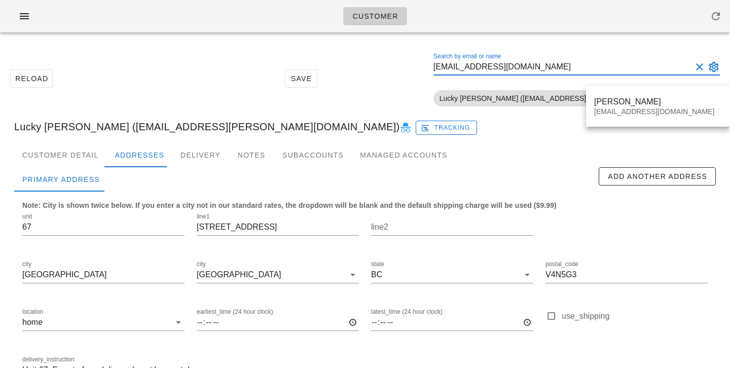
type input "[EMAIL_ADDRESS][DOMAIN_NAME]"
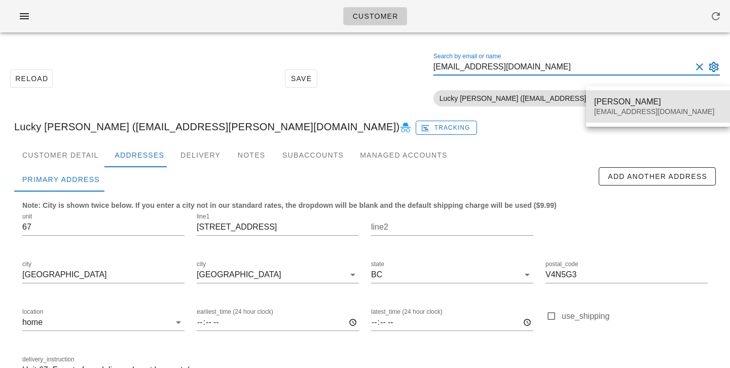
click at [600, 93] on div "Jenny Chang SLJENNY33@GMAIL.Com" at bounding box center [658, 106] width 128 height 31
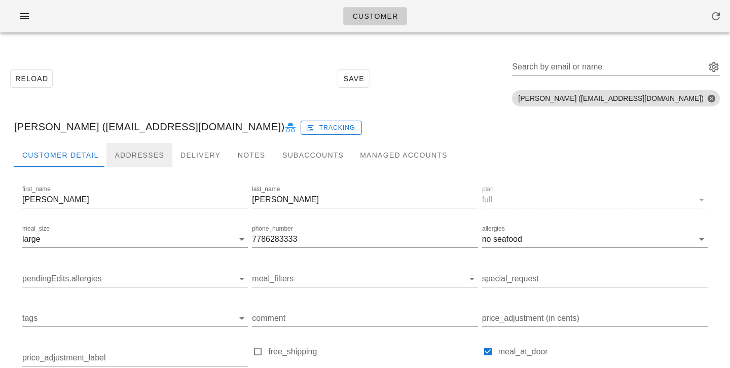
click at [154, 153] on div "Addresses" at bounding box center [140, 155] width 66 height 24
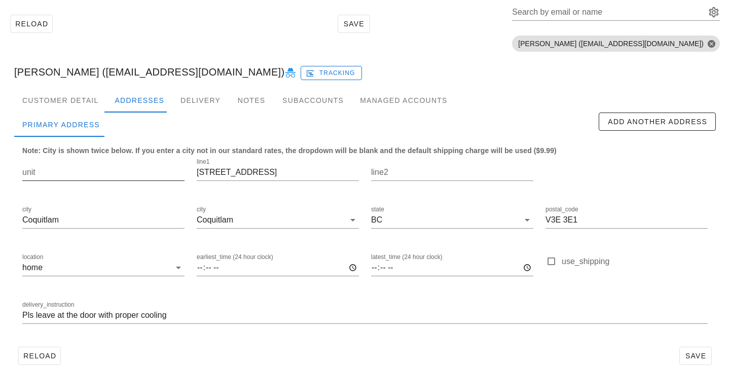
scroll to position [70, 0]
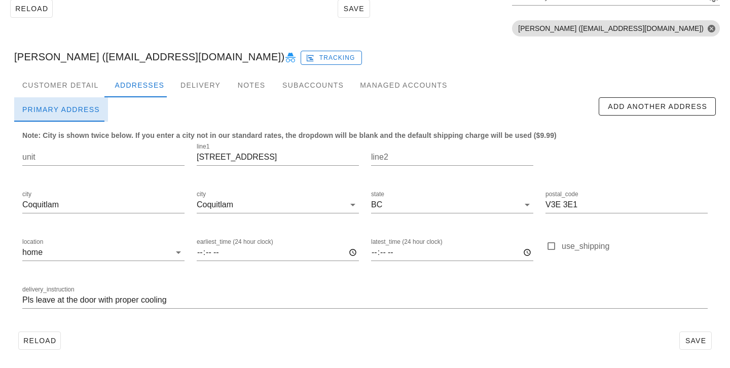
click at [96, 100] on div "Primary Address" at bounding box center [61, 109] width 94 height 24
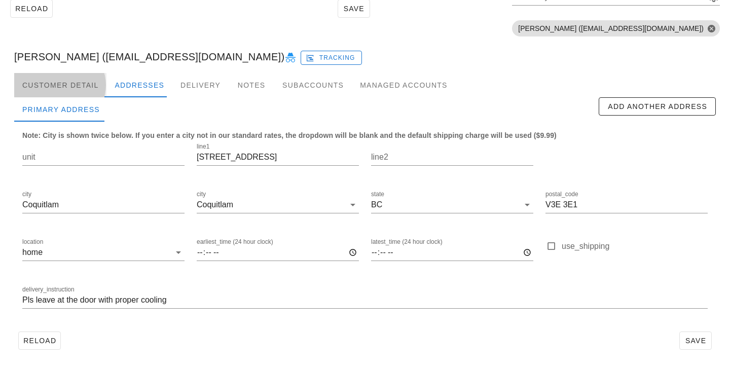
click at [92, 88] on div "Customer Detail" at bounding box center [60, 85] width 92 height 24
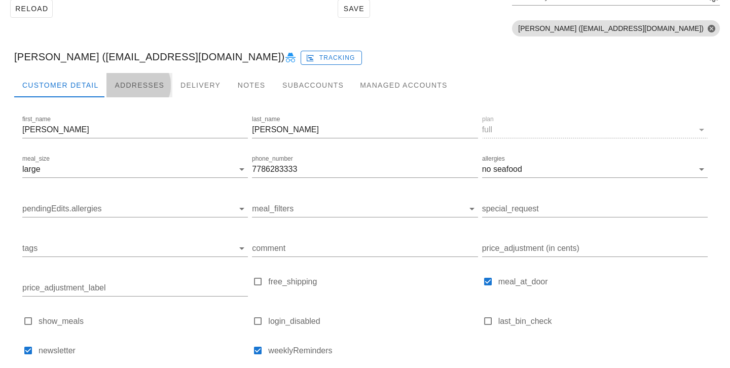
click at [131, 87] on div "Addresses" at bounding box center [140, 85] width 66 height 24
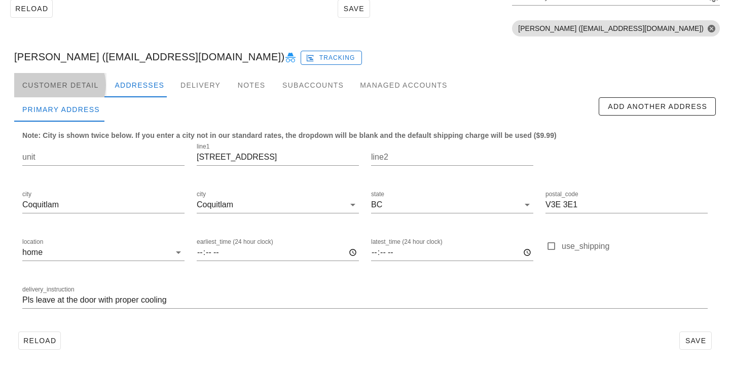
click at [54, 82] on div "Customer Detail" at bounding box center [60, 85] width 92 height 24
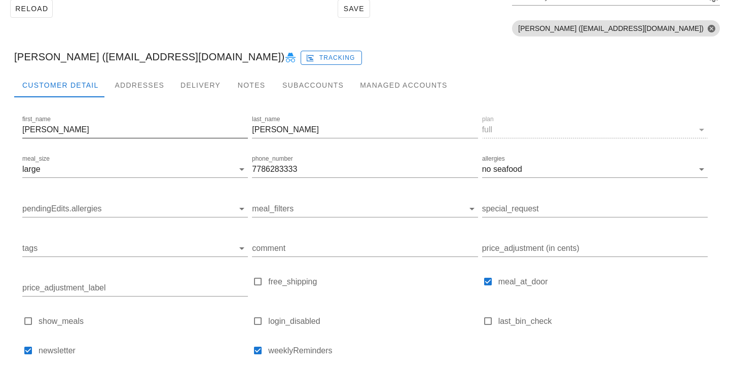
click at [111, 126] on input "Jenny" at bounding box center [135, 130] width 226 height 16
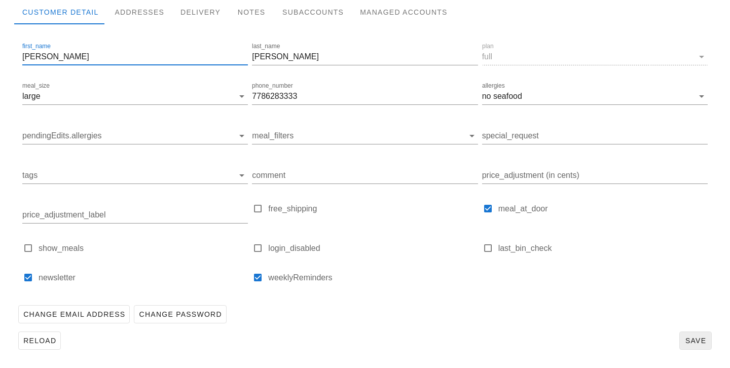
type input "Jenny"
click at [685, 344] on span "Save" at bounding box center [695, 341] width 23 height 8
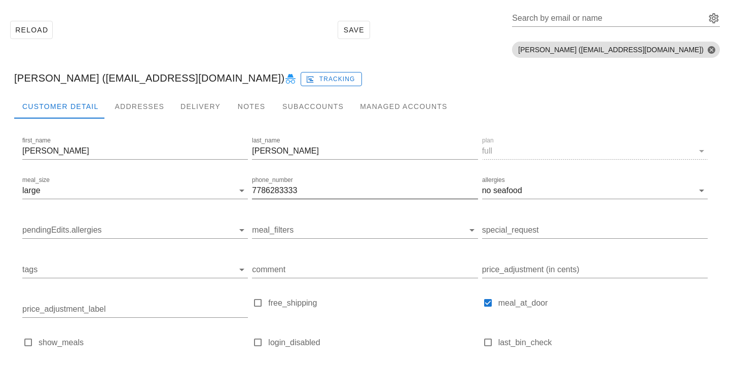
scroll to position [0, 0]
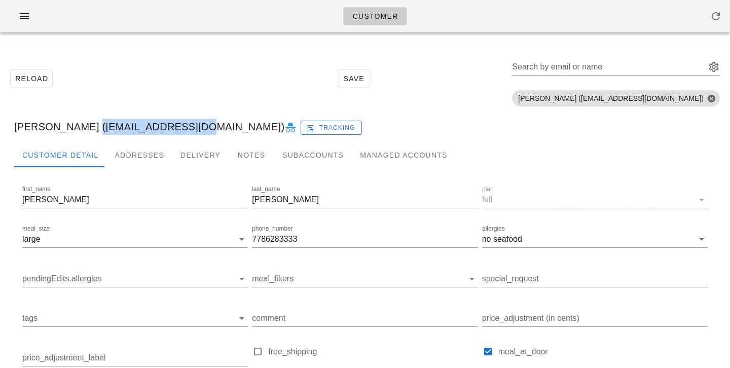
drag, startPoint x: 81, startPoint y: 128, endPoint x: 202, endPoint y: 128, distance: 121.7
click at [202, 128] on div "Jenny Chang (SLJENNY33@GMAIL.Com) Tracking" at bounding box center [365, 127] width 718 height 32
copy div "[EMAIL_ADDRESS][DOMAIN_NAME]"
click at [156, 118] on div "Jenny Chang (SLJENNY33@GMAIL.Com) Tracking" at bounding box center [365, 127] width 718 height 32
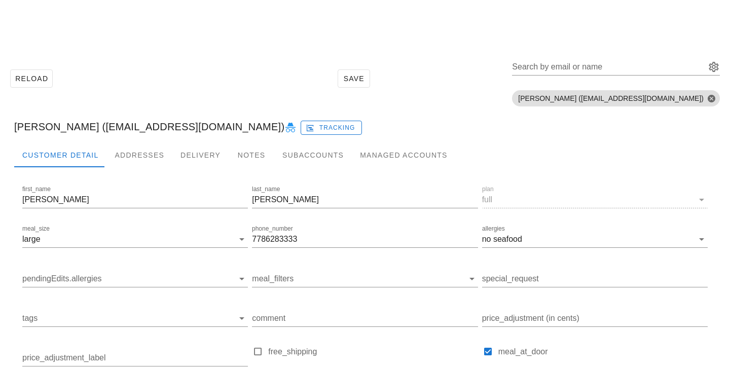
scroll to position [143, 0]
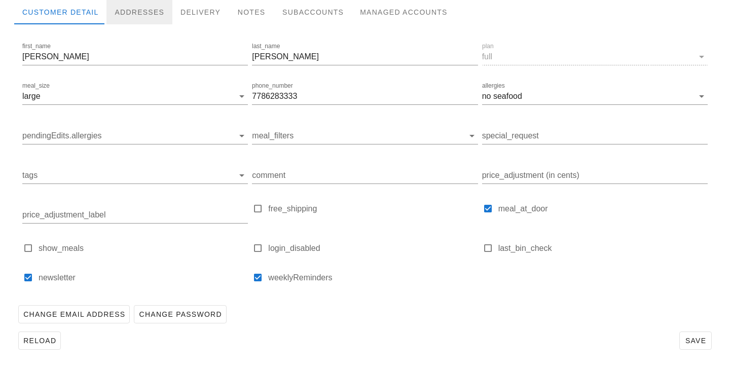
click at [123, 21] on div "Addresses" at bounding box center [140, 12] width 66 height 24
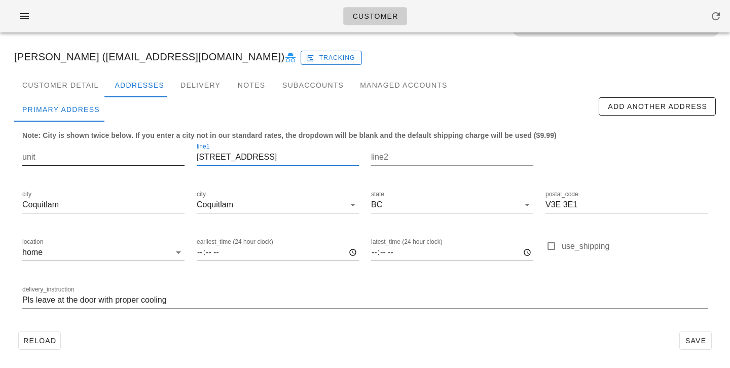
drag, startPoint x: 271, startPoint y: 158, endPoint x: 137, endPoint y: 155, distance: 134.0
click at [137, 155] on div "unit line1 3088 Firestone Pl. line2 city Coquitlam city Coquitlam state BC post…" at bounding box center [365, 230] width 698 height 191
click at [87, 90] on div "Customer Detail" at bounding box center [60, 85] width 92 height 24
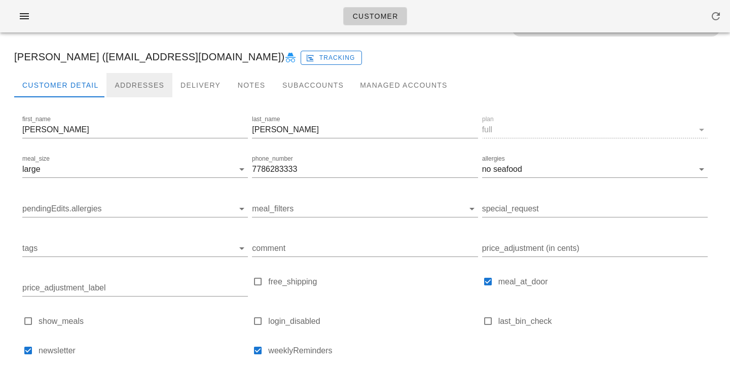
click at [136, 92] on div "Addresses" at bounding box center [140, 85] width 66 height 24
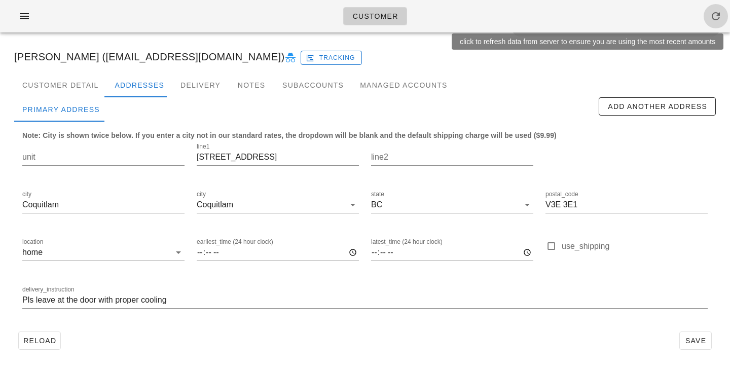
click at [719, 20] on icon "button" at bounding box center [716, 16] width 12 height 12
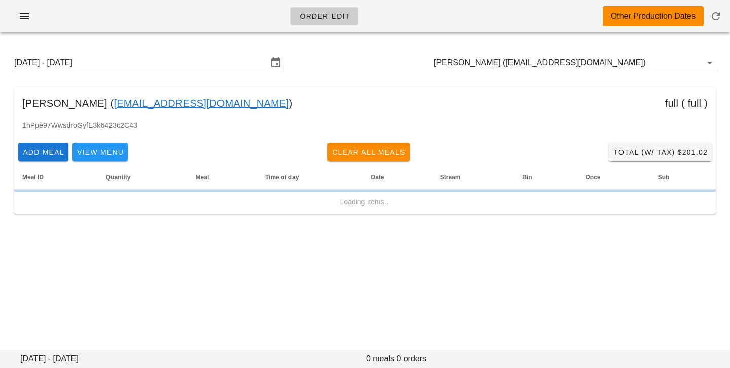
type input "[PERSON_NAME] ([EMAIL_ADDRESS][DOMAIN_NAME])"
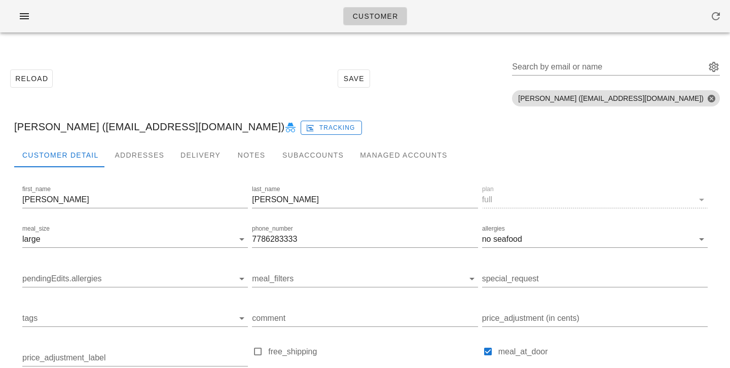
click at [239, 66] on div "Reload Save Search by email or name Include deleted accounts Include Shopify ac…" at bounding box center [365, 79] width 718 height 64
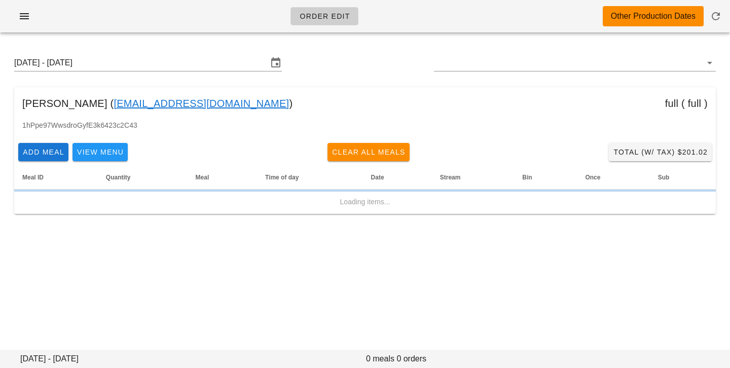
type input "[PERSON_NAME] ([EMAIL_ADDRESS][DOMAIN_NAME])"
